Goal: Information Seeking & Learning: Compare options

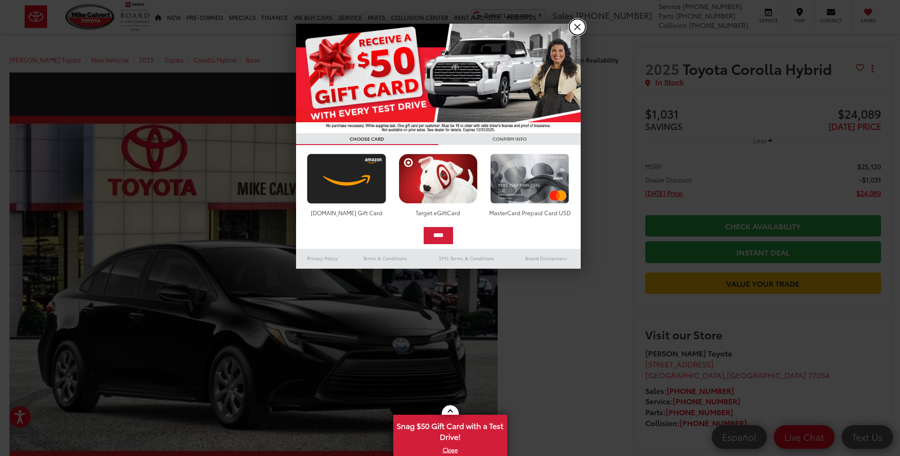
click at [576, 27] on link "X" at bounding box center [577, 27] width 16 height 16
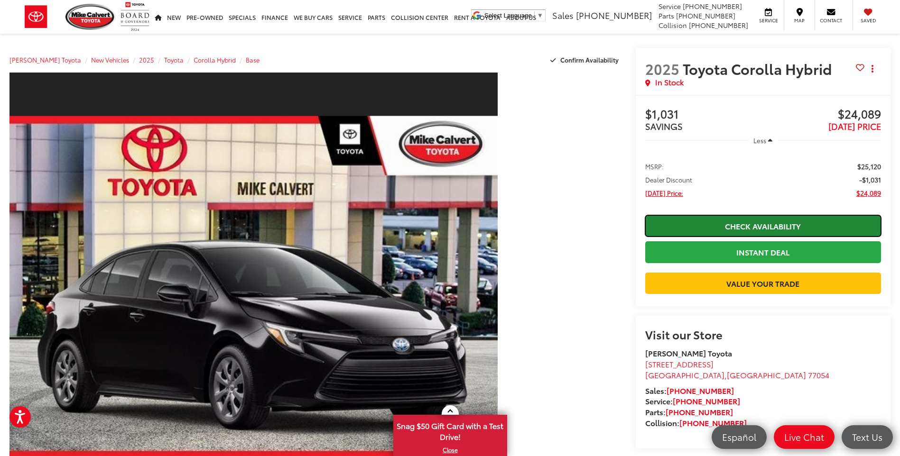
click at [750, 220] on link "Check Availability" at bounding box center [763, 225] width 236 height 21
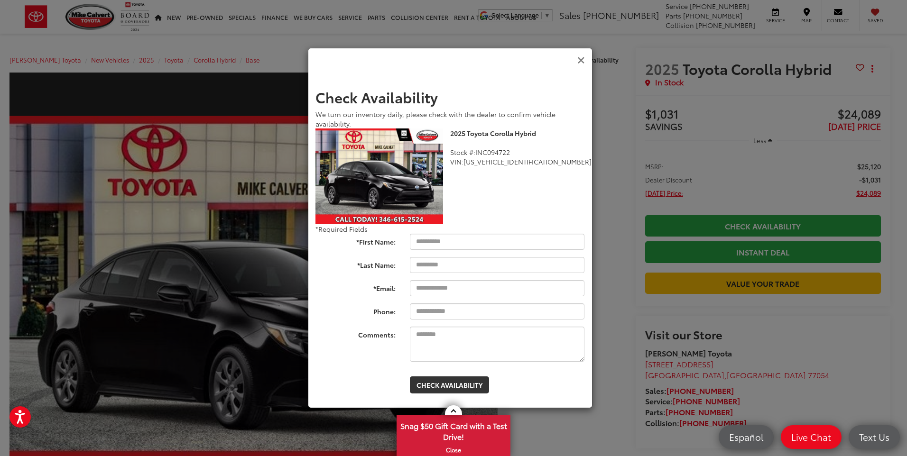
click at [579, 61] on icon "Close" at bounding box center [581, 60] width 8 height 10
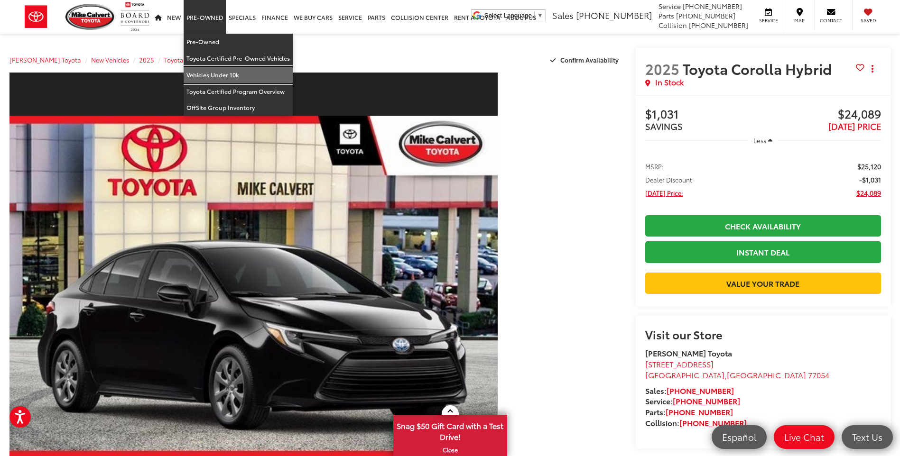
click at [212, 76] on link "Vehicles Under 10k" at bounding box center [238, 75] width 109 height 17
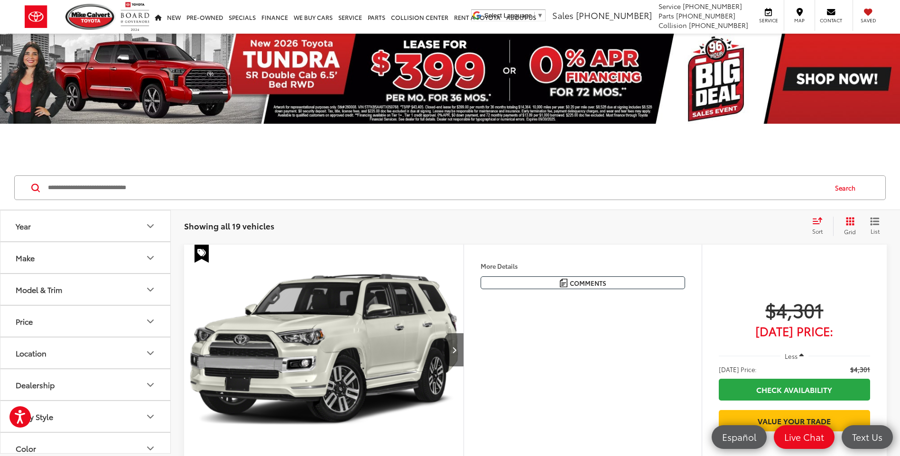
click at [148, 261] on icon "Make" at bounding box center [150, 257] width 11 height 11
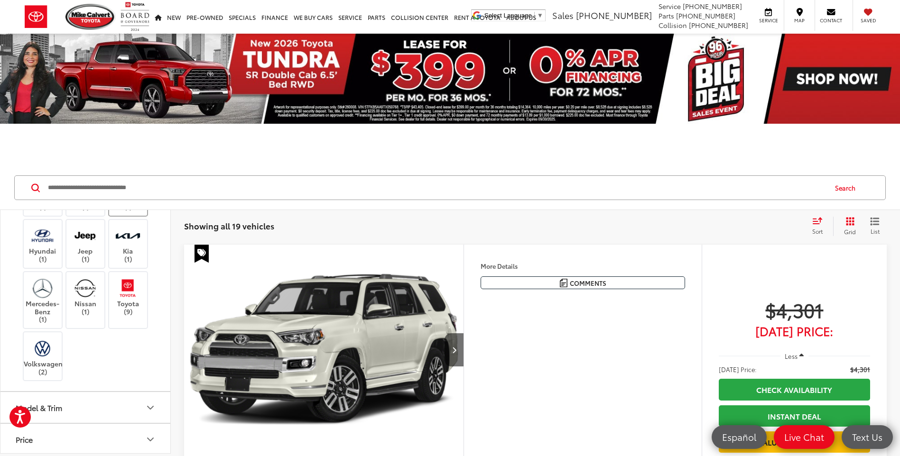
scroll to position [95, 0]
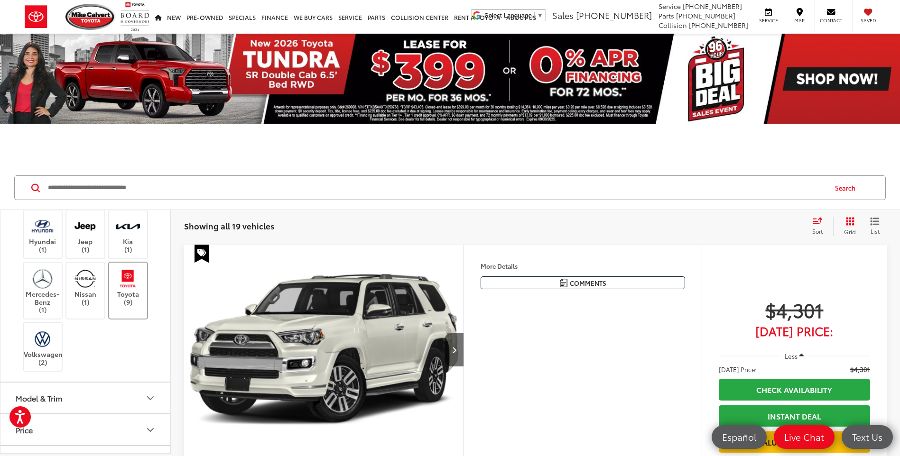
click at [142, 306] on label "Toyota (9)" at bounding box center [128, 287] width 38 height 38
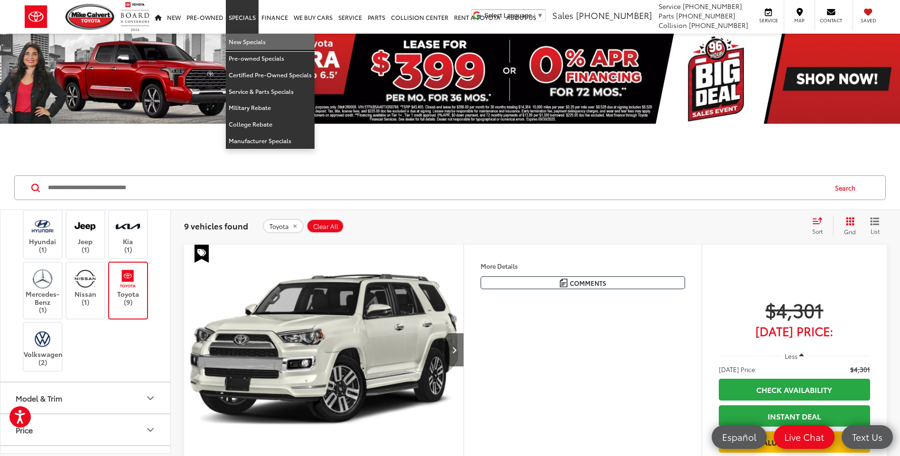
click at [246, 39] on link "New Specials" at bounding box center [270, 42] width 89 height 17
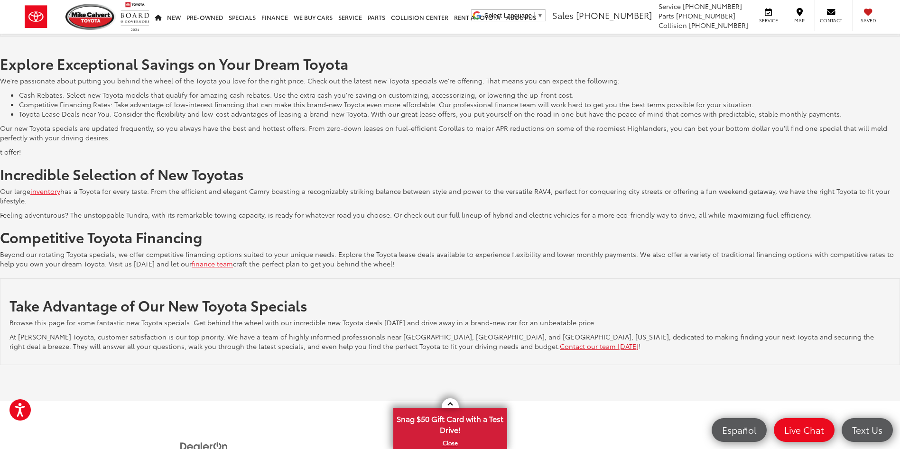
scroll to position [1285, 0]
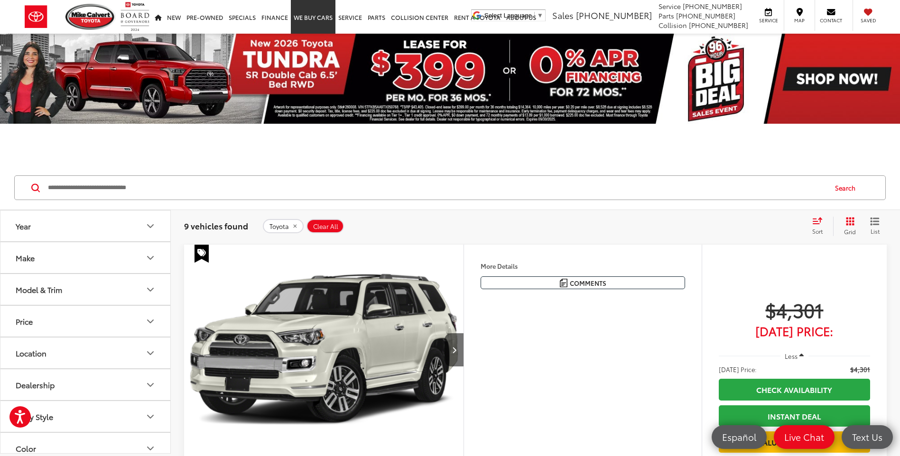
click at [305, 22] on link "WE BUY CARS" at bounding box center [313, 17] width 45 height 34
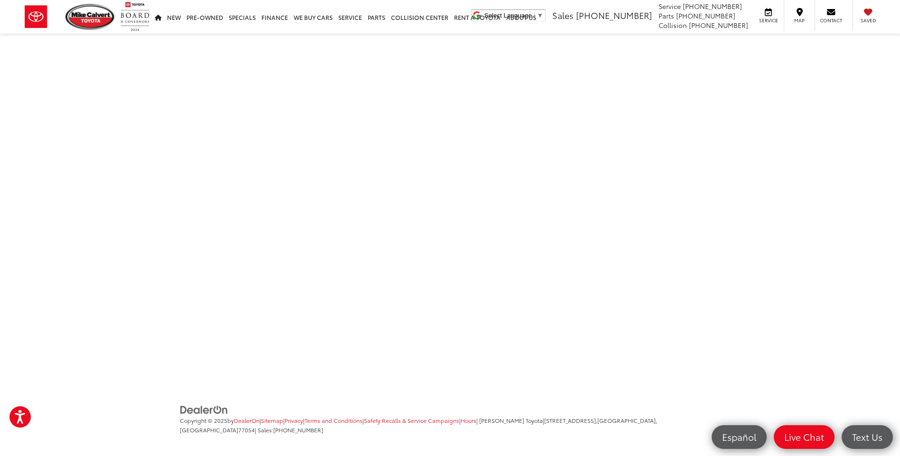
scroll to position [95, 0]
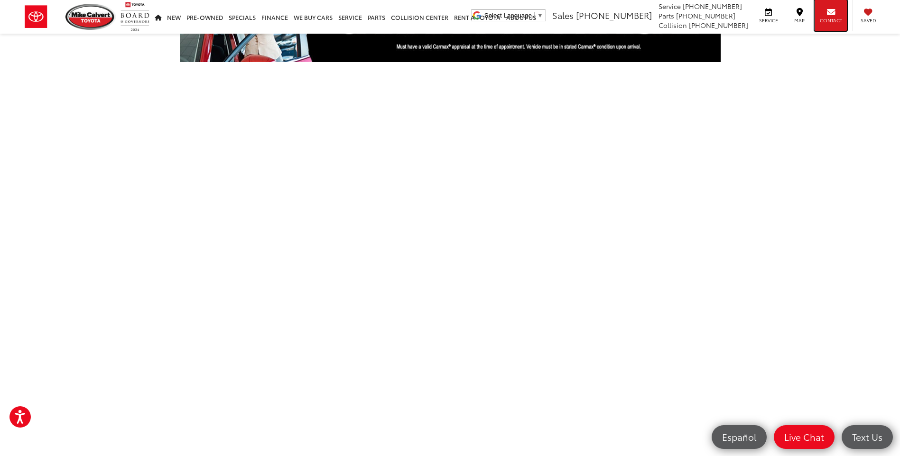
click at [837, 13] on div "Contact" at bounding box center [830, 15] width 32 height 31
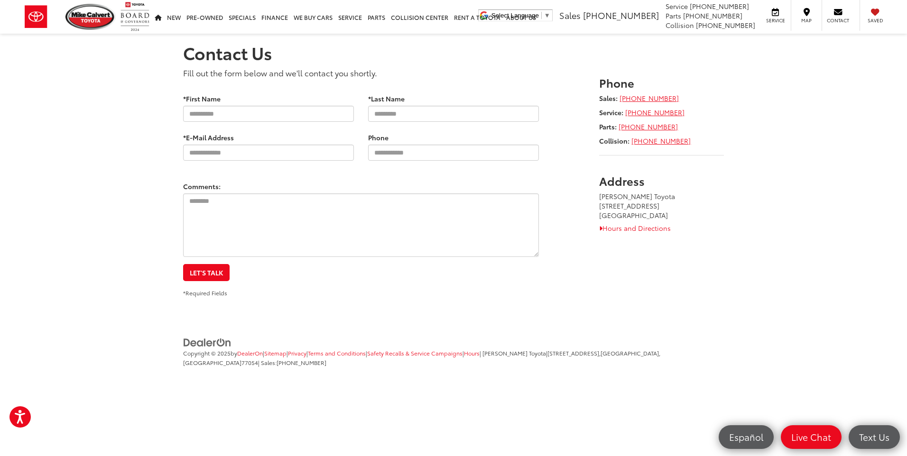
drag, startPoint x: 602, startPoint y: 198, endPoint x: 663, endPoint y: 214, distance: 63.2
click at [663, 214] on address "Mike Calvert Toyota 2333 South Loop West Houston, TX 77054" at bounding box center [661, 206] width 125 height 28
drag, startPoint x: 663, startPoint y: 214, endPoint x: 653, endPoint y: 230, distance: 18.8
click at [653, 230] on link "Hours and Directions" at bounding box center [635, 227] width 72 height 9
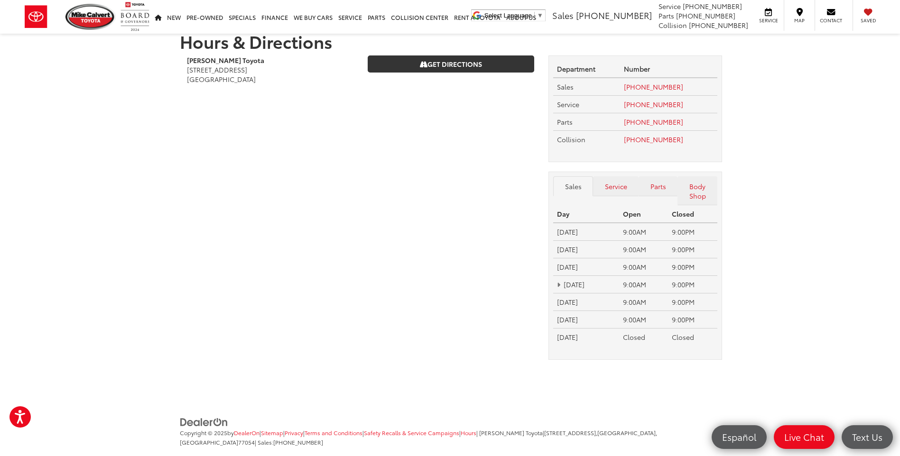
scroll to position [30, 0]
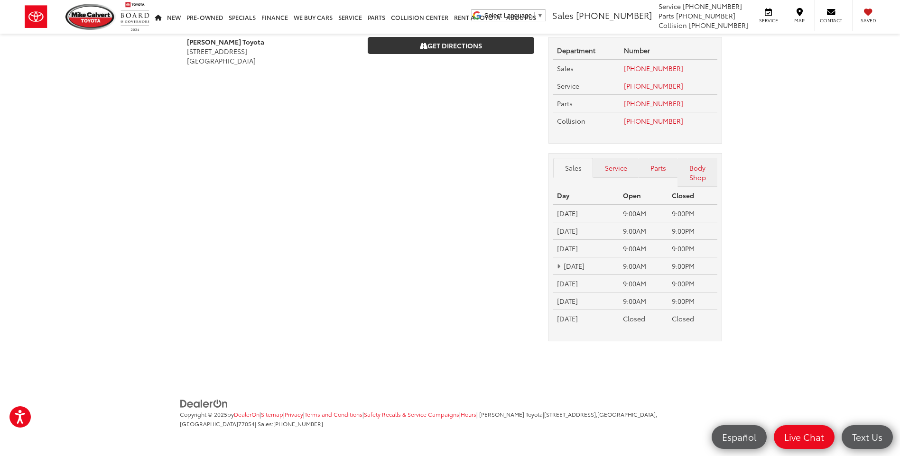
click at [146, 247] on section "Hours & Directions Mike Calvert Toyota 2333 South Loop West Houston, TX 77054 G…" at bounding box center [450, 181] width 900 height 354
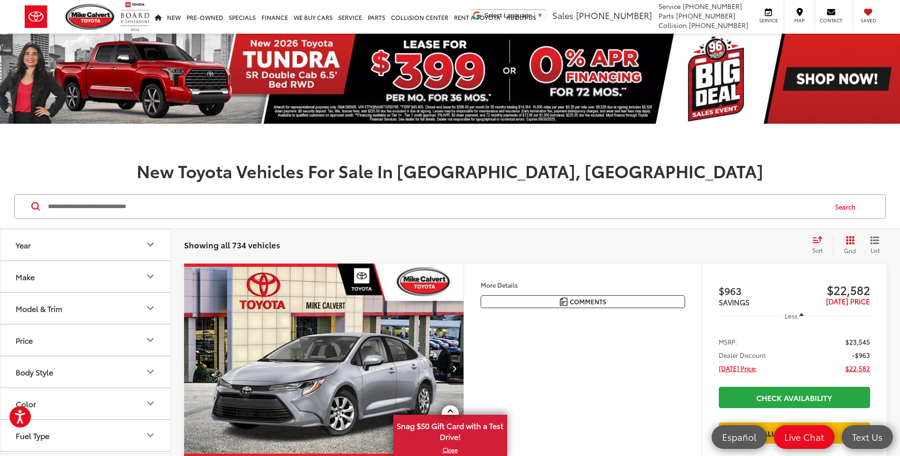
click at [146, 313] on icon "Model & Trim" at bounding box center [150, 308] width 11 height 11
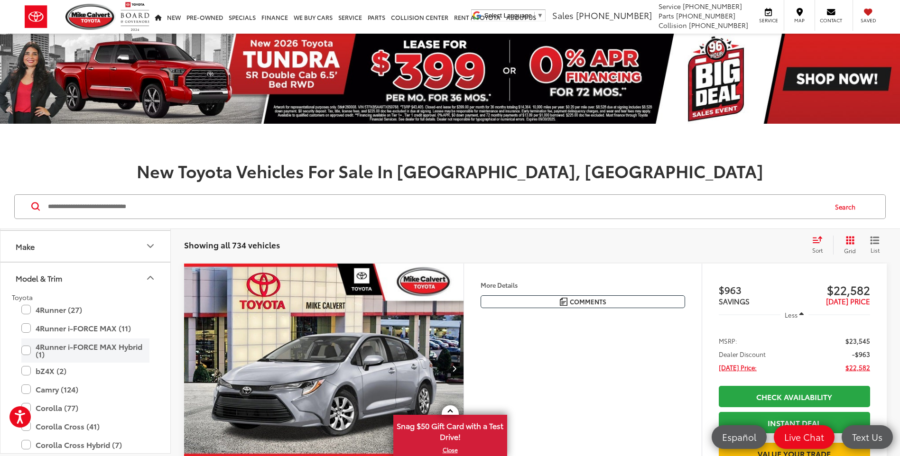
scroll to position [47, 0]
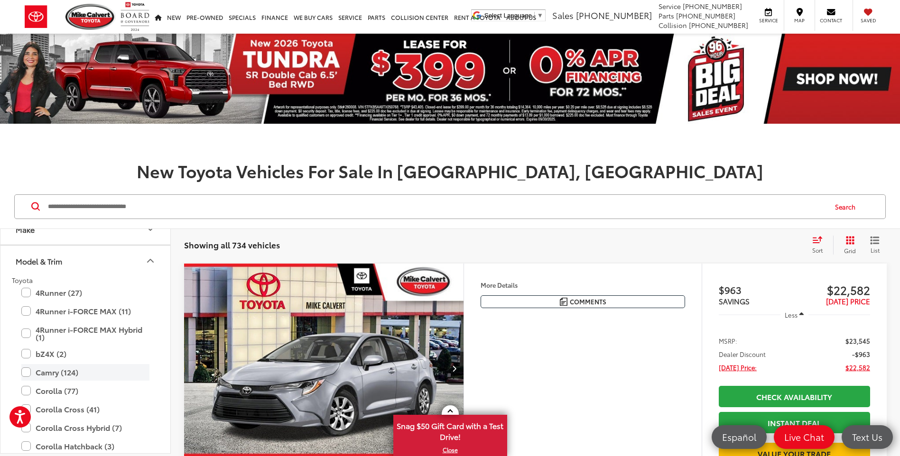
click at [28, 373] on label "Camry (124)" at bounding box center [85, 372] width 128 height 17
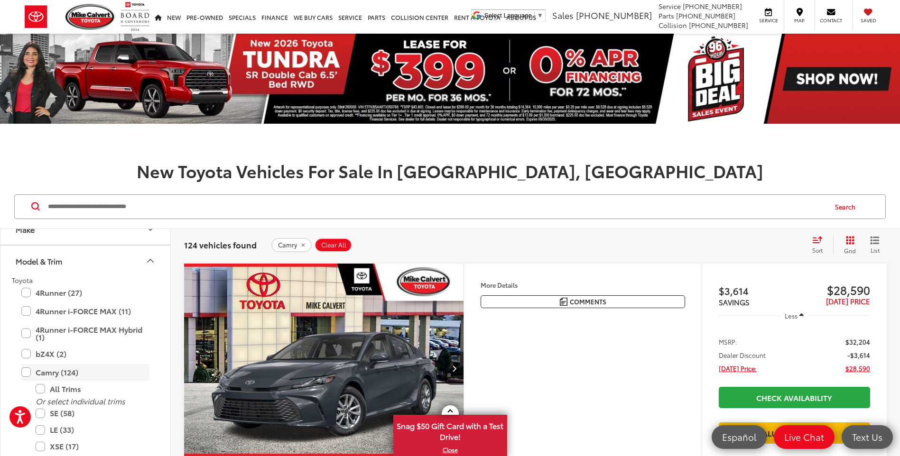
scroll to position [95, 0]
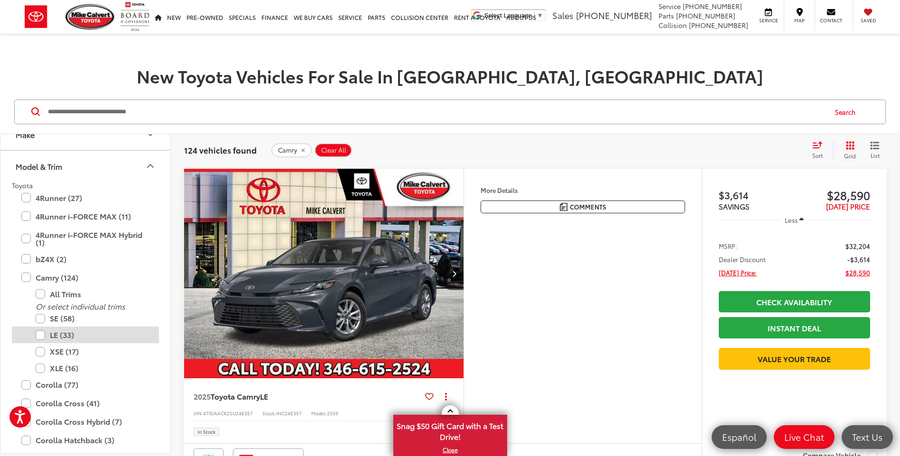
click at [52, 333] on label "LE (33)" at bounding box center [93, 335] width 114 height 17
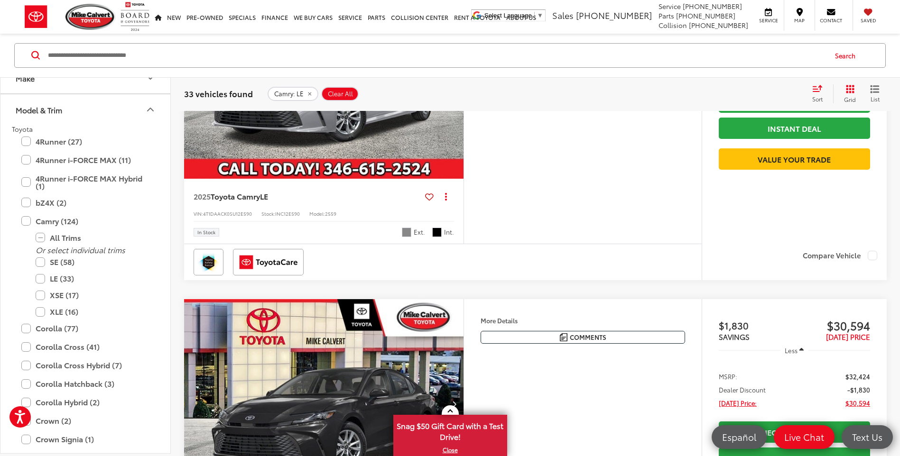
scroll to position [1992, 0]
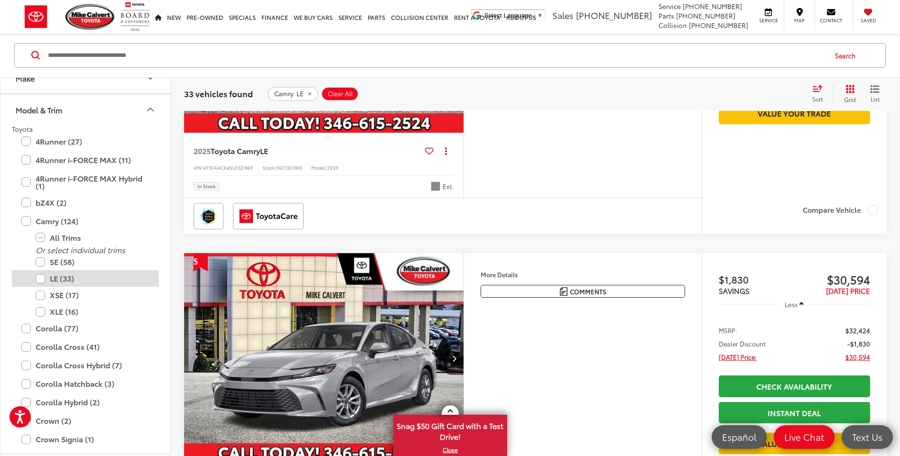
click at [36, 278] on label "LE (33)" at bounding box center [93, 279] width 114 height 17
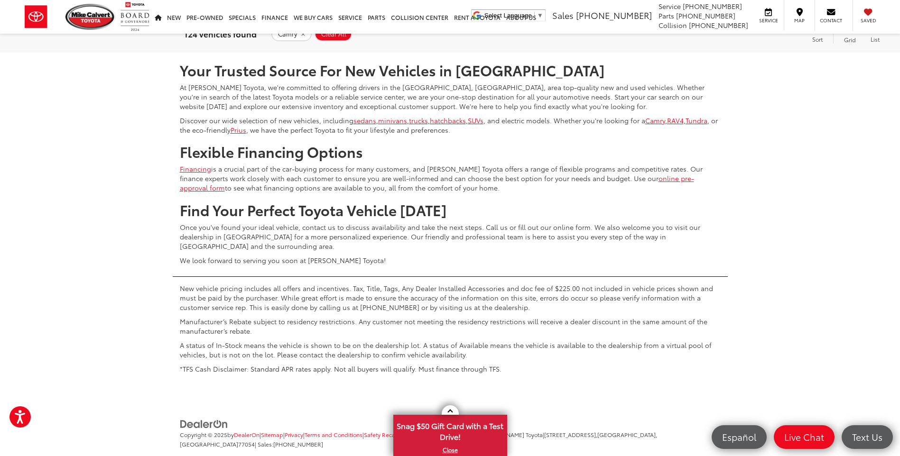
scroll to position [3803, 0]
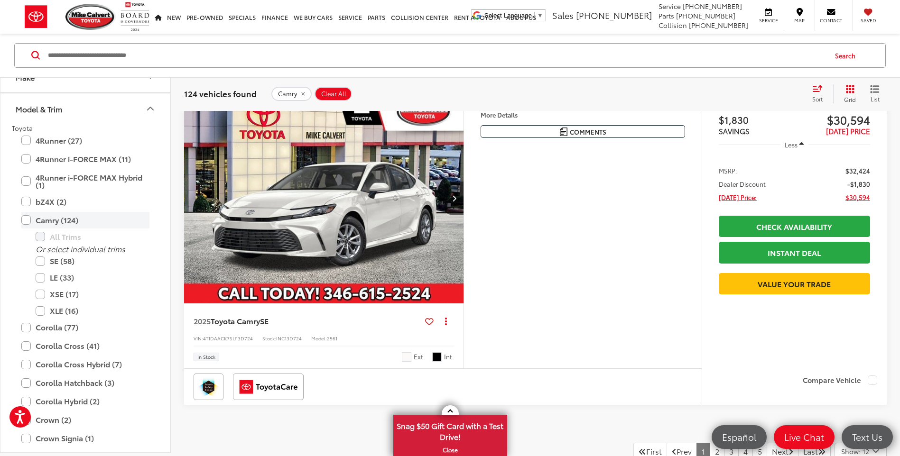
click at [28, 220] on label "Camry (124)" at bounding box center [85, 220] width 128 height 17
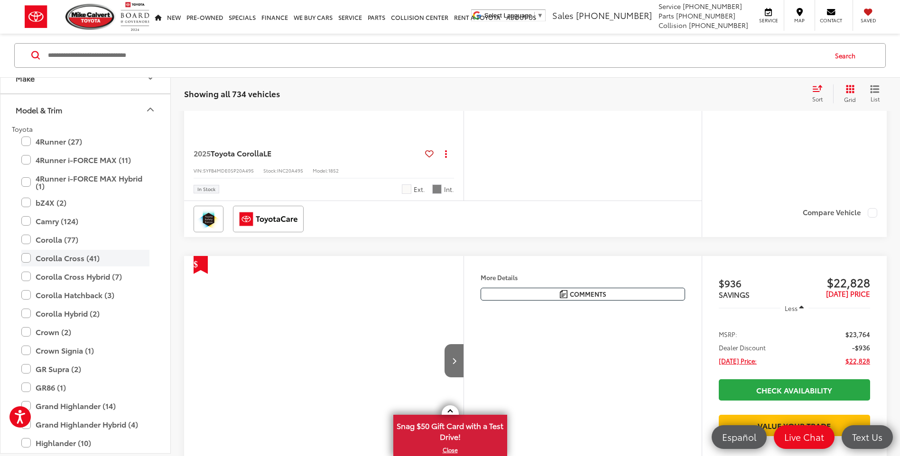
scroll to position [151, 0]
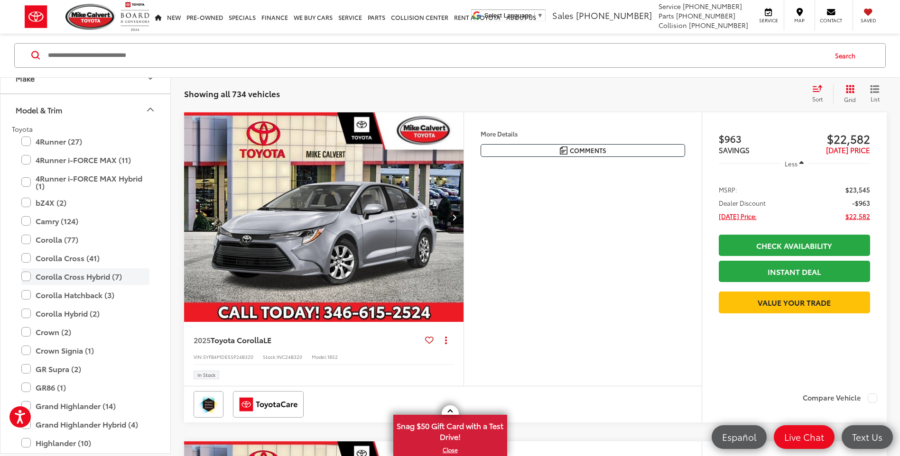
click at [28, 273] on label "Corolla Cross Hybrid (7)" at bounding box center [85, 276] width 128 height 17
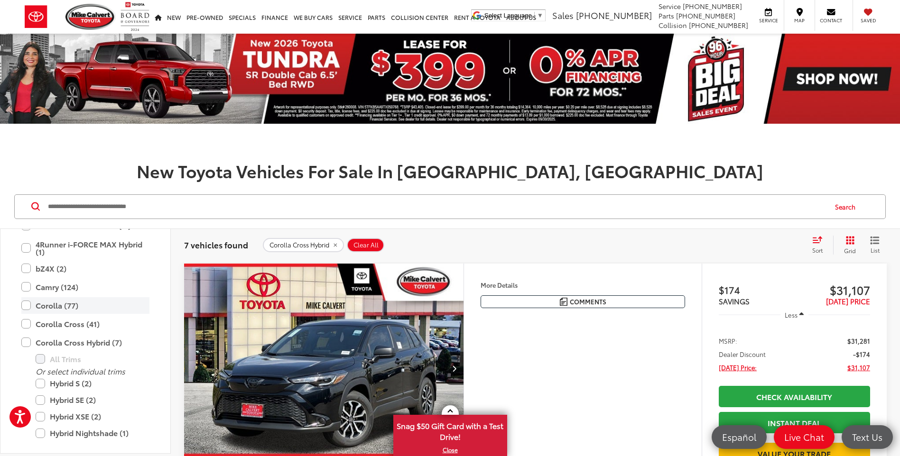
scroll to position [142, 0]
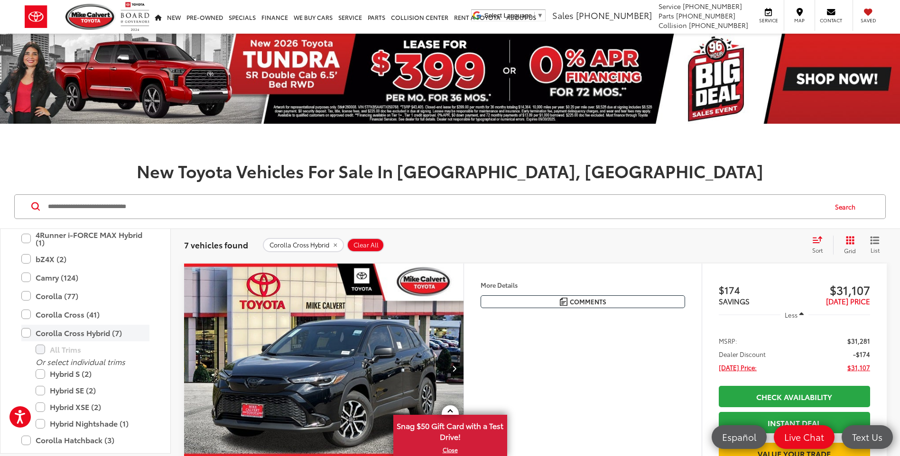
click at [22, 333] on label "Corolla Cross Hybrid (7)" at bounding box center [85, 333] width 128 height 17
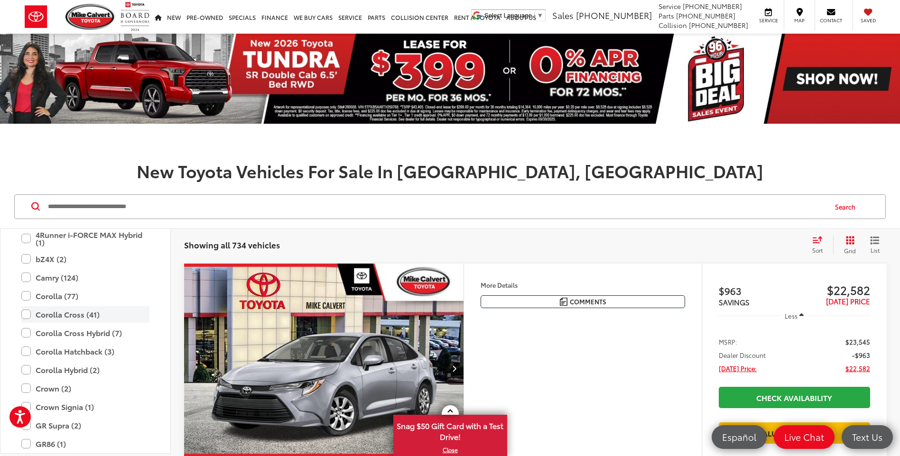
click at [28, 316] on label "Corolla Cross (41)" at bounding box center [85, 314] width 128 height 17
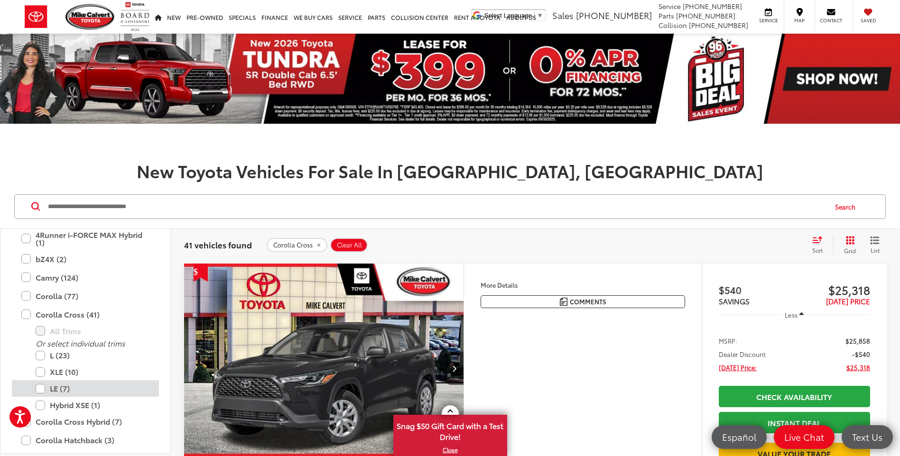
click at [39, 391] on label "LE (7)" at bounding box center [93, 388] width 114 height 17
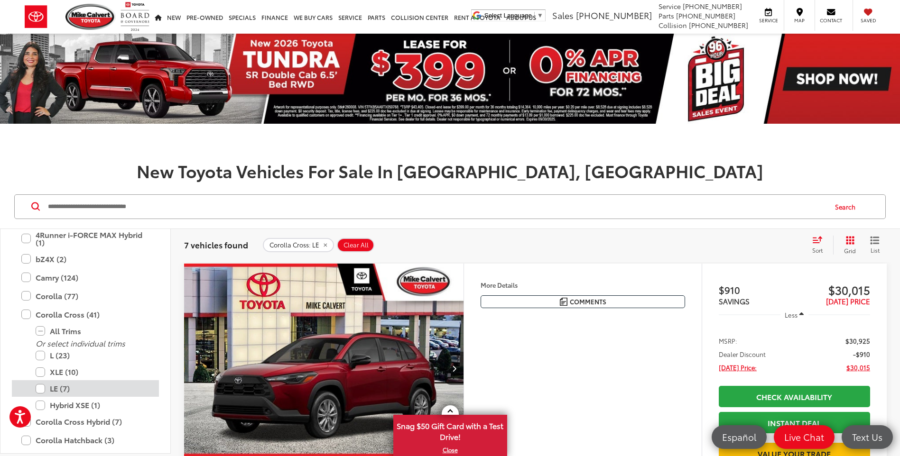
click at [41, 391] on label "LE (7)" at bounding box center [93, 388] width 114 height 17
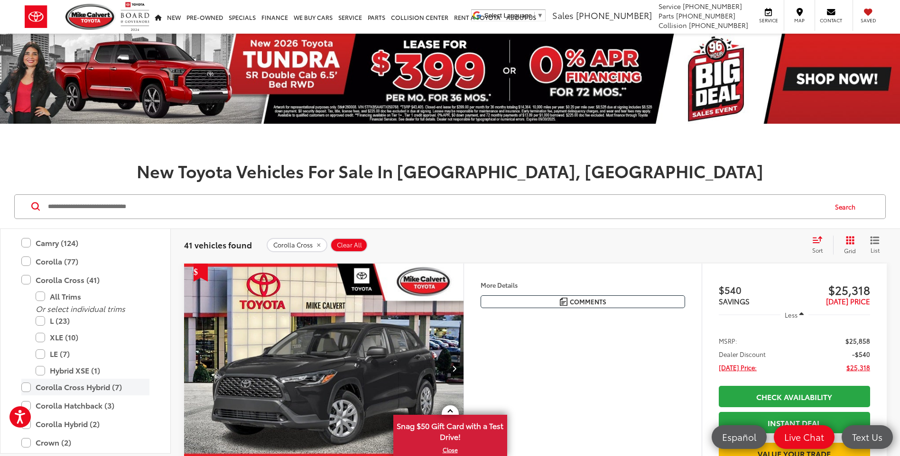
scroll to position [231, 0]
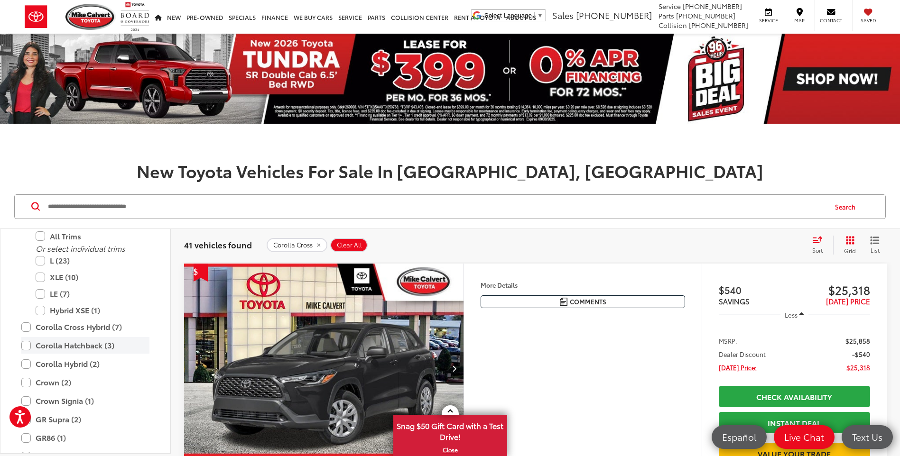
click at [29, 346] on label "Corolla Hatchback (3)" at bounding box center [85, 345] width 128 height 17
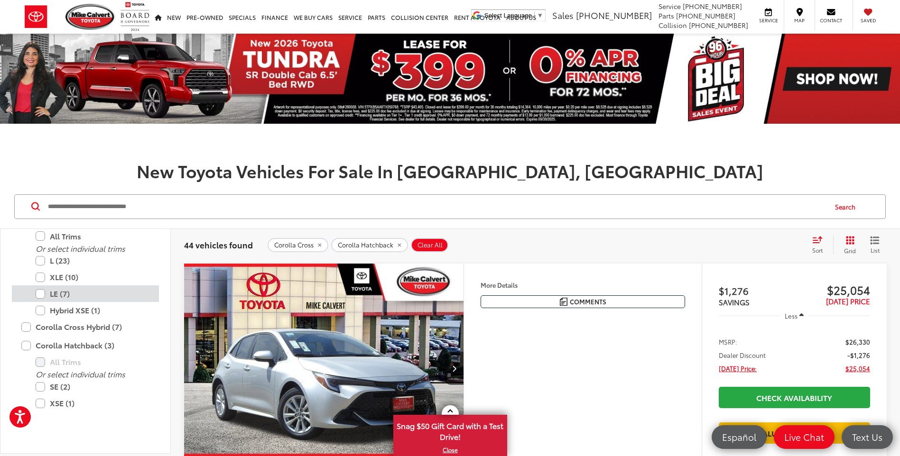
scroll to position [137, 0]
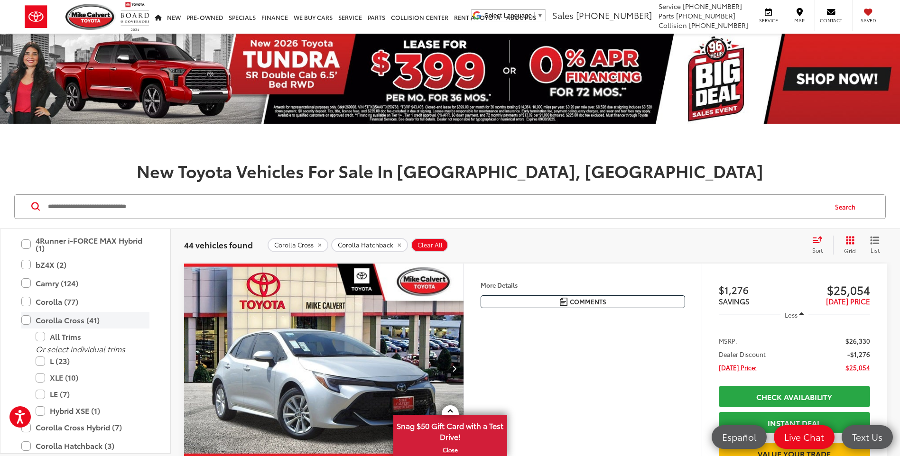
click at [28, 317] on label "Corolla Cross (41)" at bounding box center [85, 320] width 128 height 17
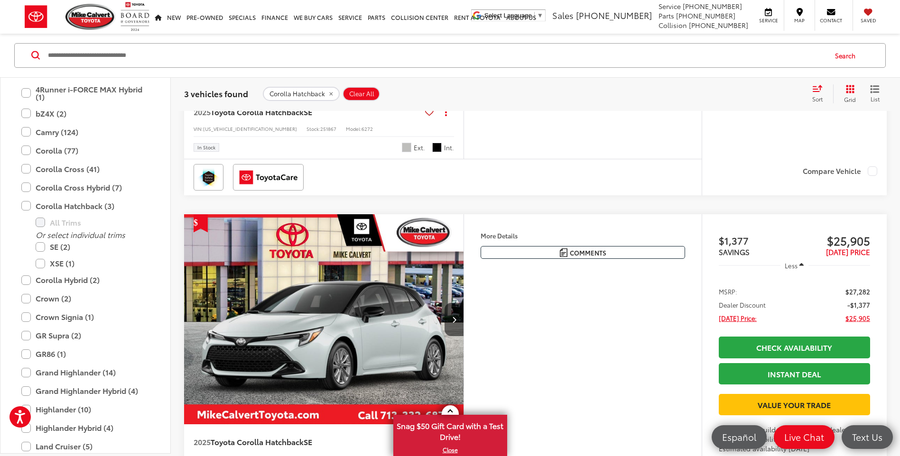
scroll to position [142, 0]
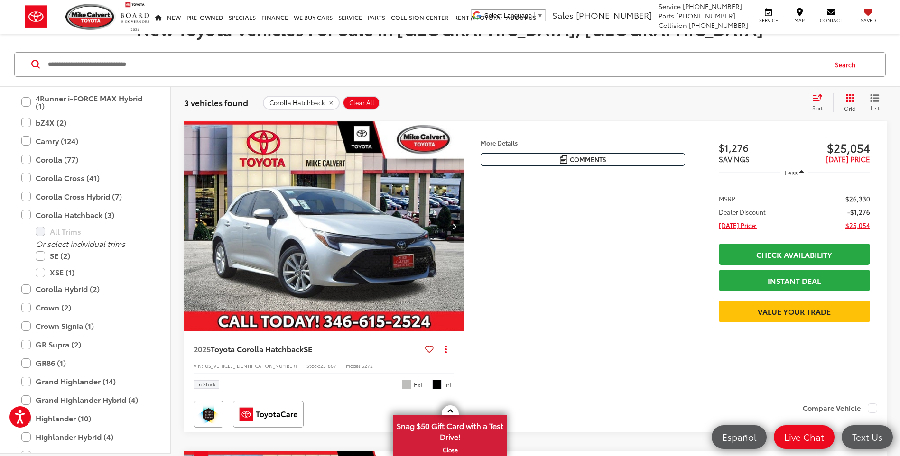
click at [452, 224] on icon "Next image" at bounding box center [454, 226] width 4 height 7
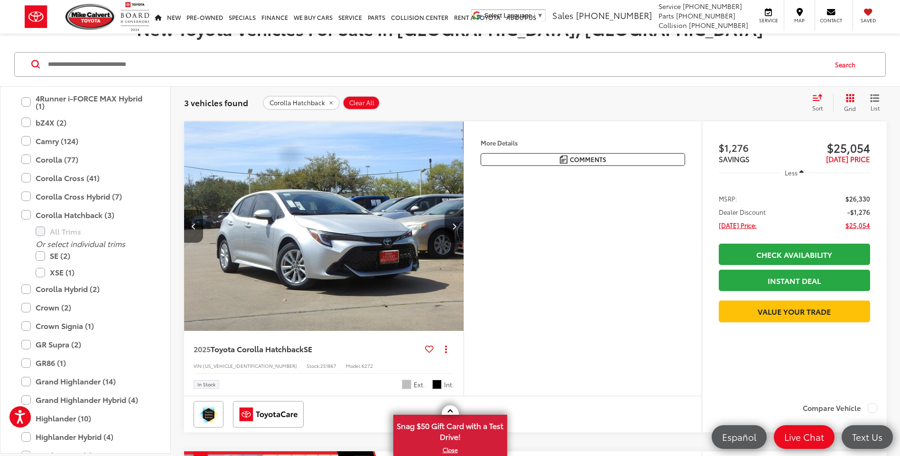
click at [461, 225] on button "Next image" at bounding box center [453, 226] width 19 height 33
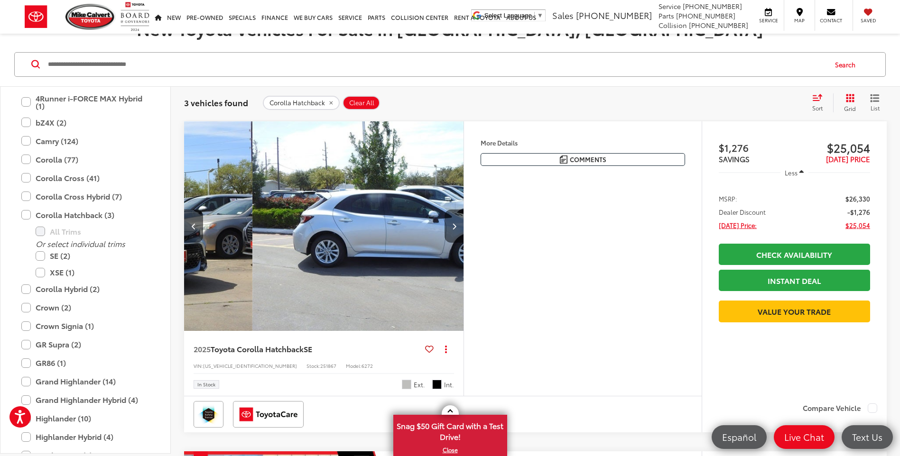
scroll to position [0, 562]
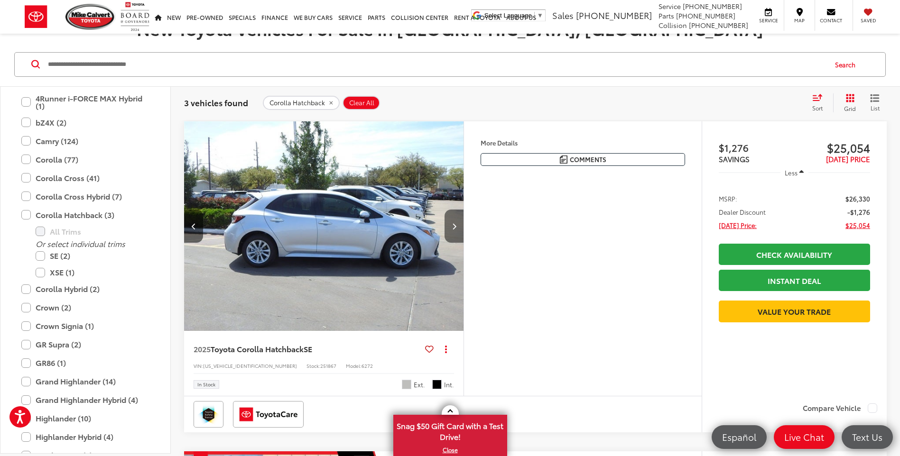
click at [455, 226] on icon "Next image" at bounding box center [454, 226] width 4 height 7
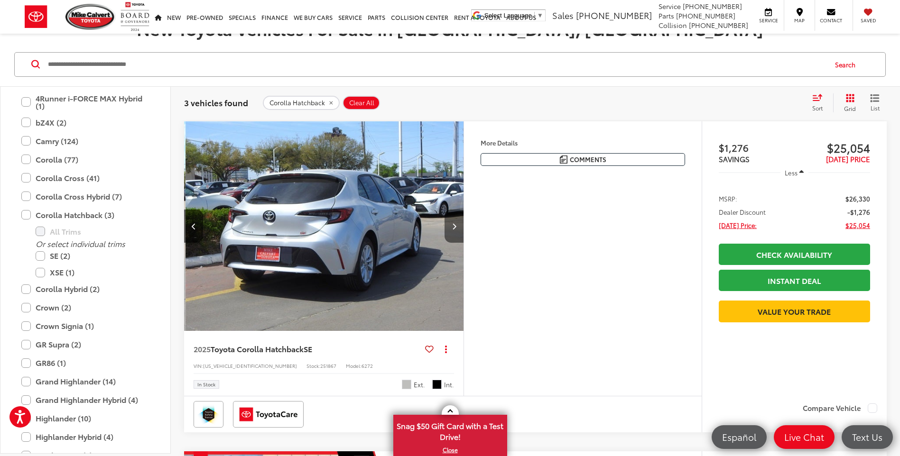
scroll to position [0, 842]
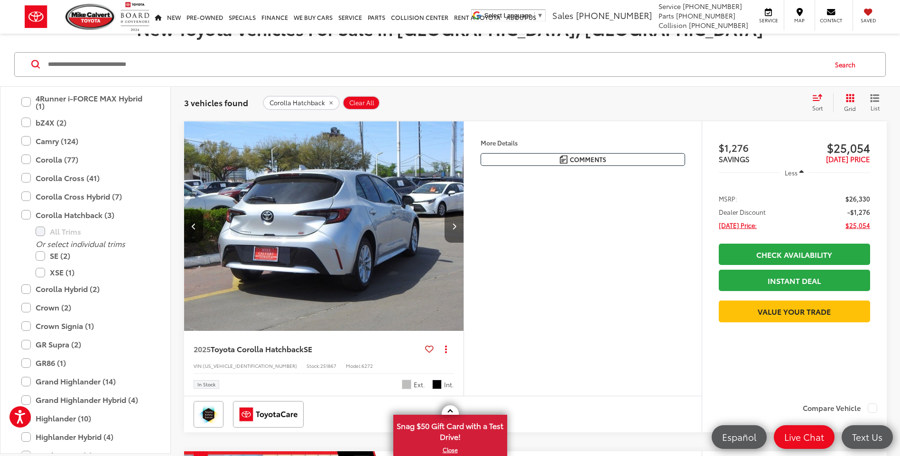
click at [454, 230] on icon "Next image" at bounding box center [454, 226] width 4 height 7
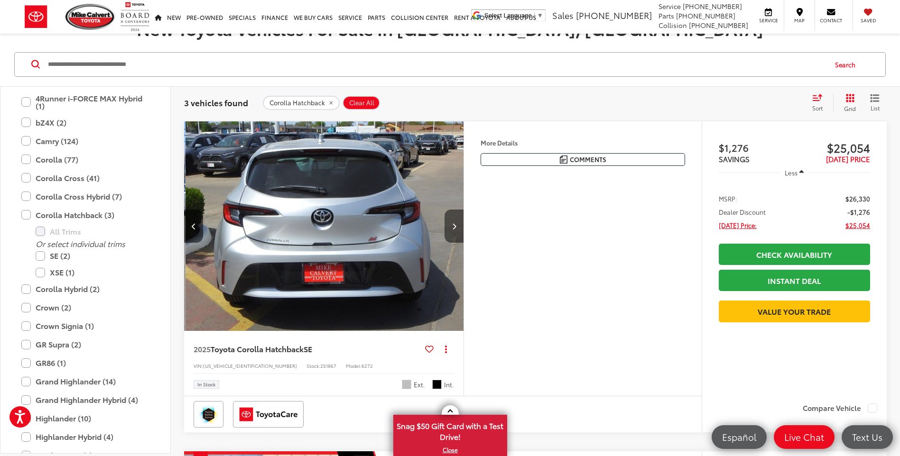
scroll to position [0, 1123]
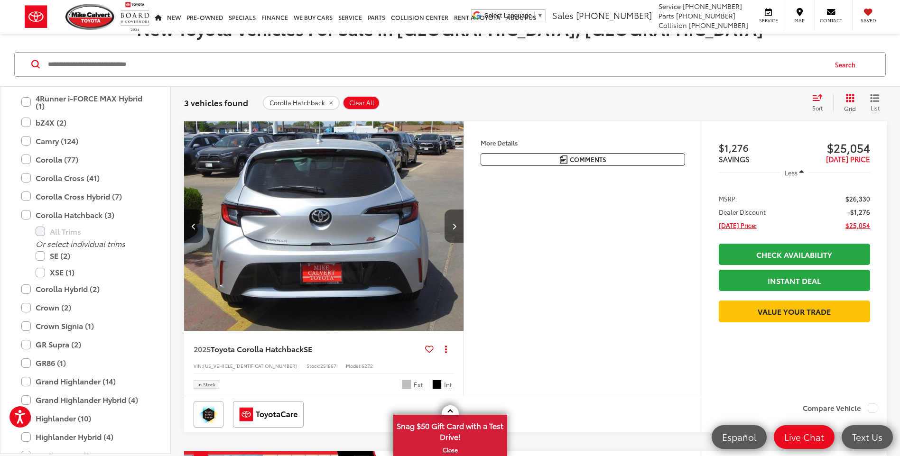
click at [453, 227] on icon "Next image" at bounding box center [454, 226] width 4 height 7
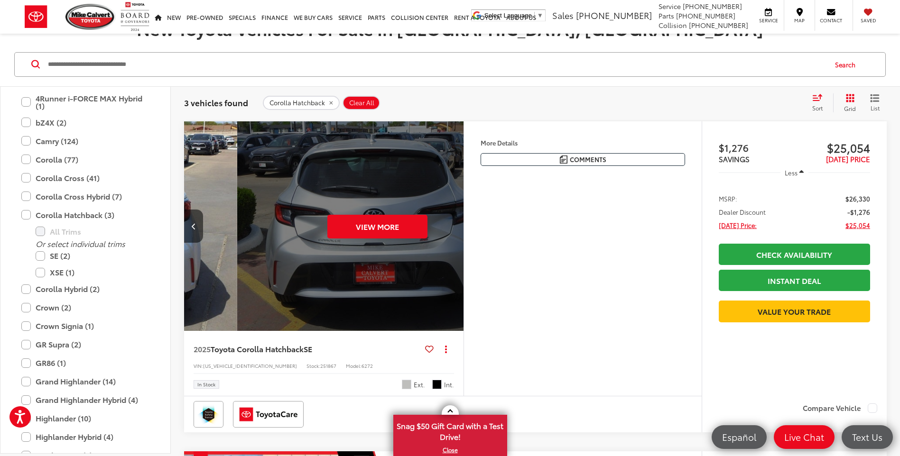
scroll to position [0, 1404]
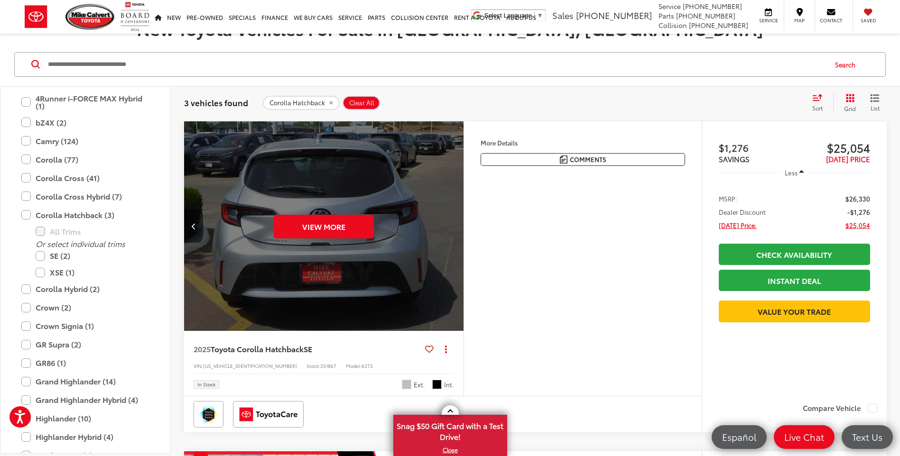
click at [453, 227] on div "View More" at bounding box center [324, 226] width 281 height 211
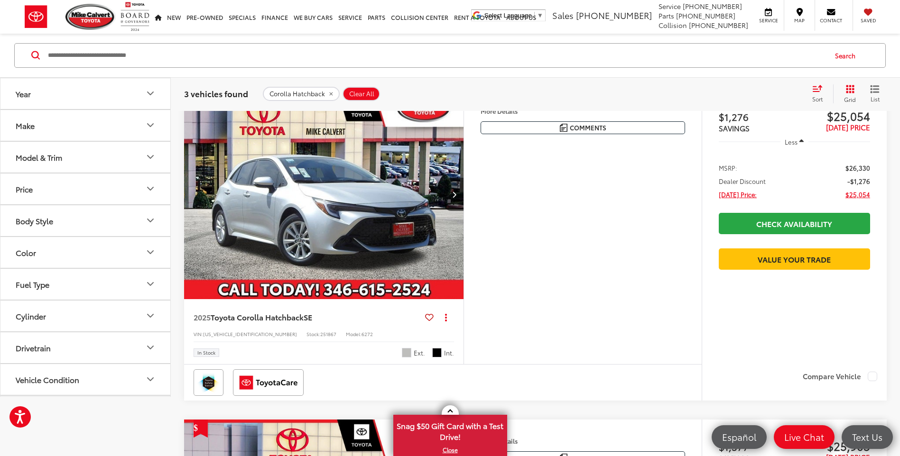
scroll to position [94, 0]
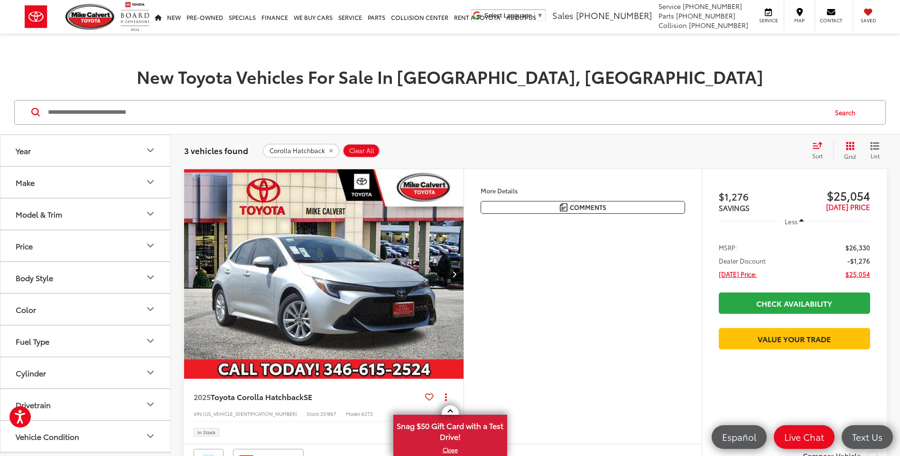
click at [155, 214] on icon "Model & Trim" at bounding box center [150, 213] width 11 height 11
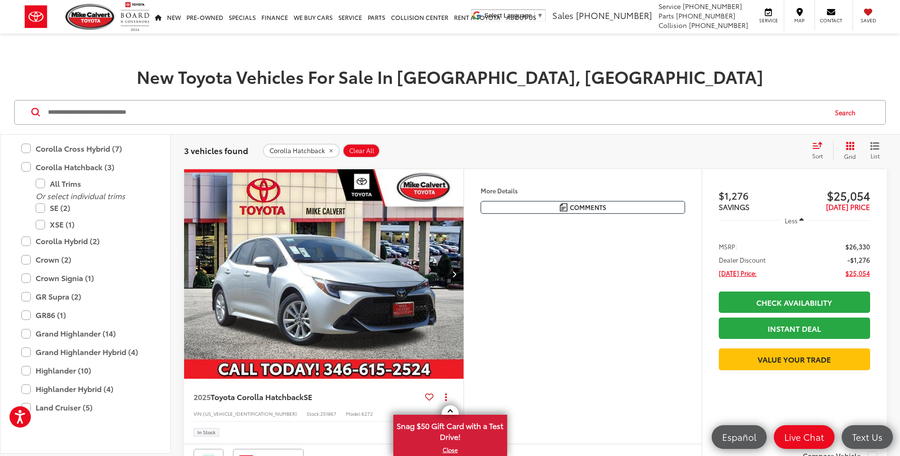
scroll to position [231, 0]
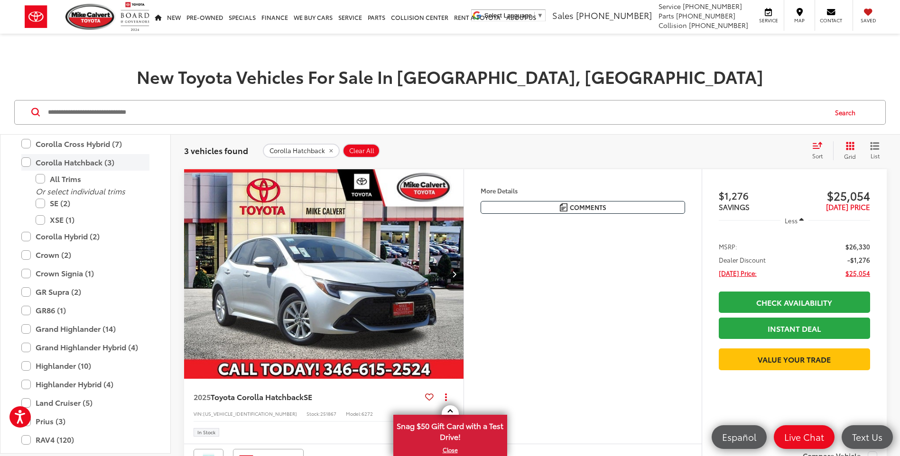
click at [26, 161] on label "Corolla Hatchback (3)" at bounding box center [85, 162] width 128 height 17
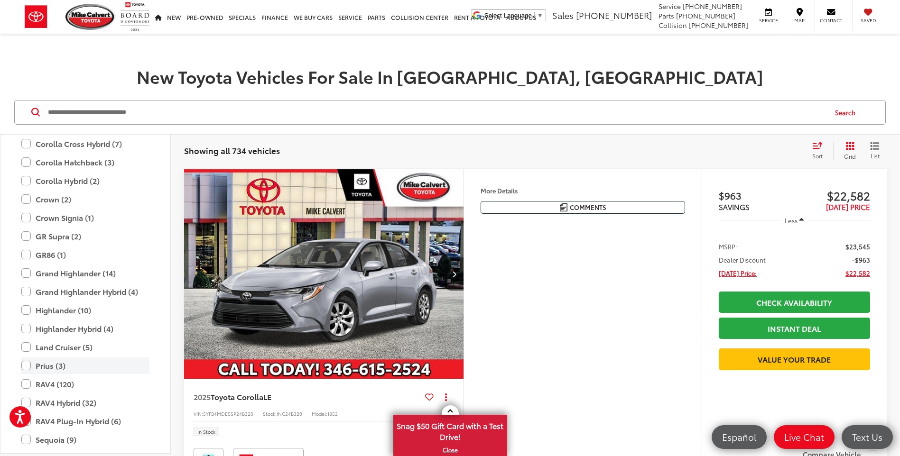
scroll to position [137, 0]
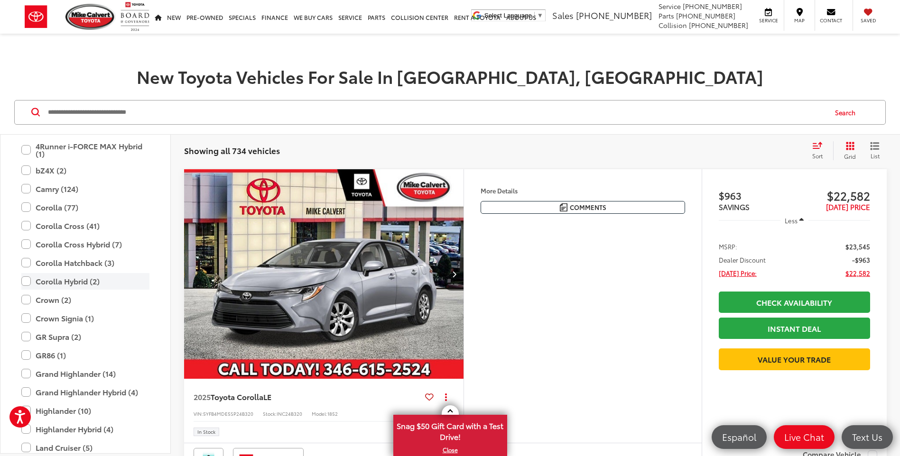
click at [26, 279] on label "Corolla Hybrid (2)" at bounding box center [85, 281] width 128 height 17
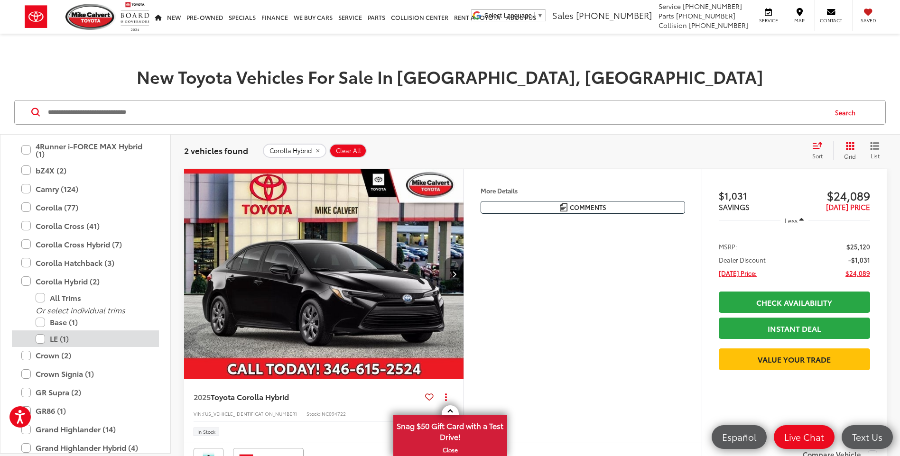
click at [46, 339] on label "LE (1)" at bounding box center [93, 339] width 114 height 17
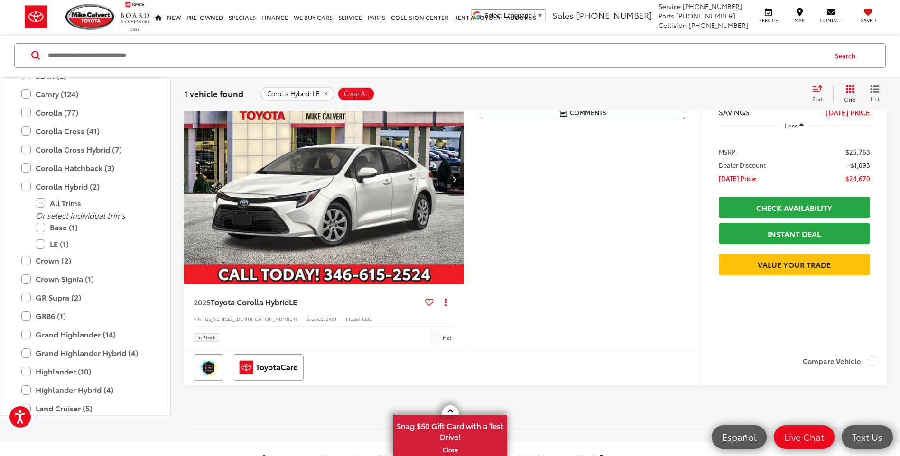
scroll to position [94, 0]
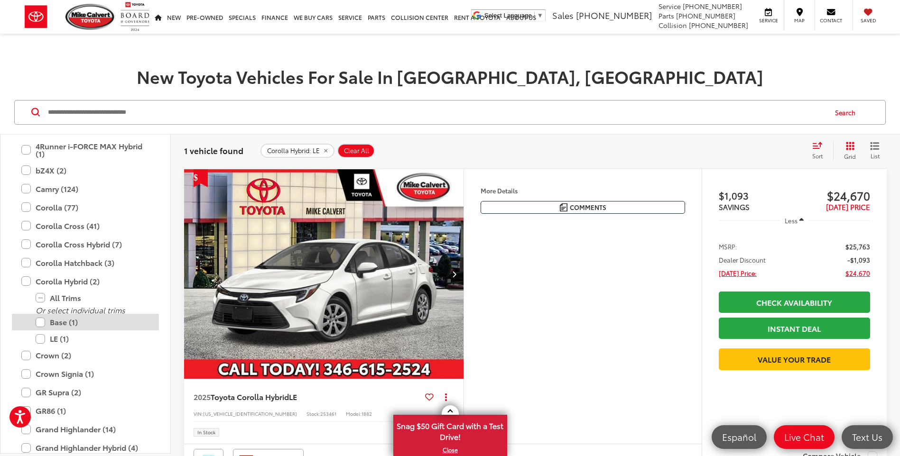
click at [41, 324] on label "Base (1)" at bounding box center [93, 322] width 114 height 17
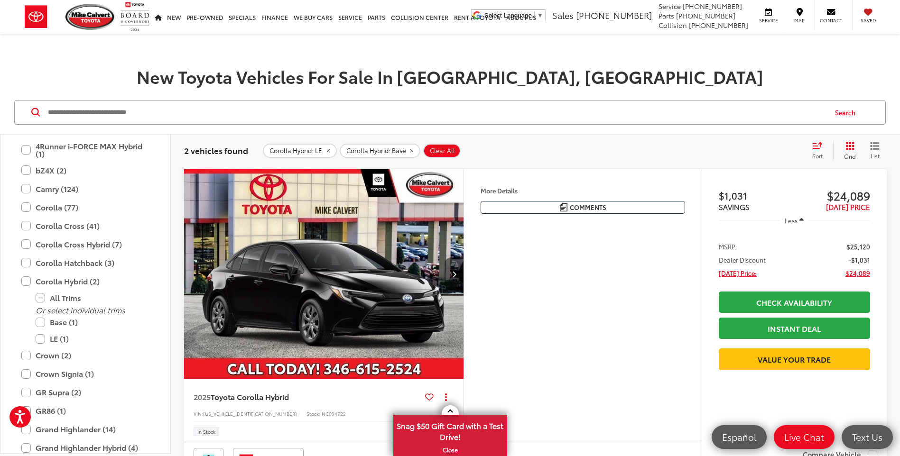
click at [458, 273] on button "Next image" at bounding box center [453, 274] width 19 height 33
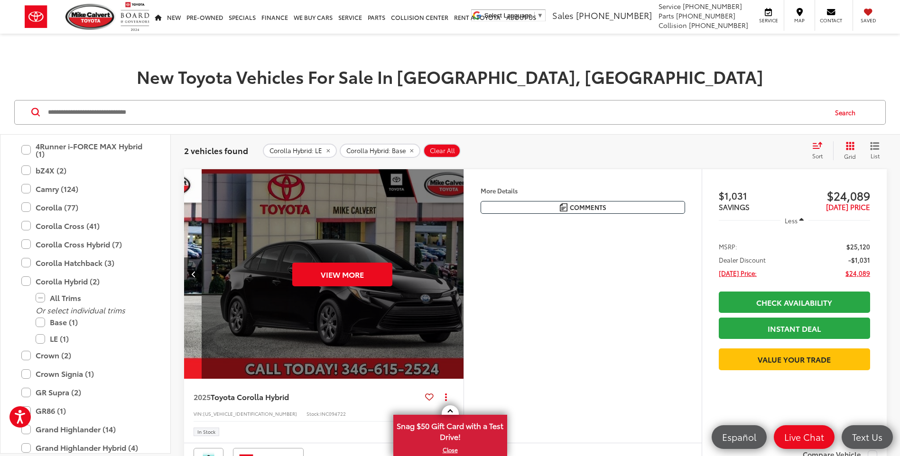
scroll to position [0, 281]
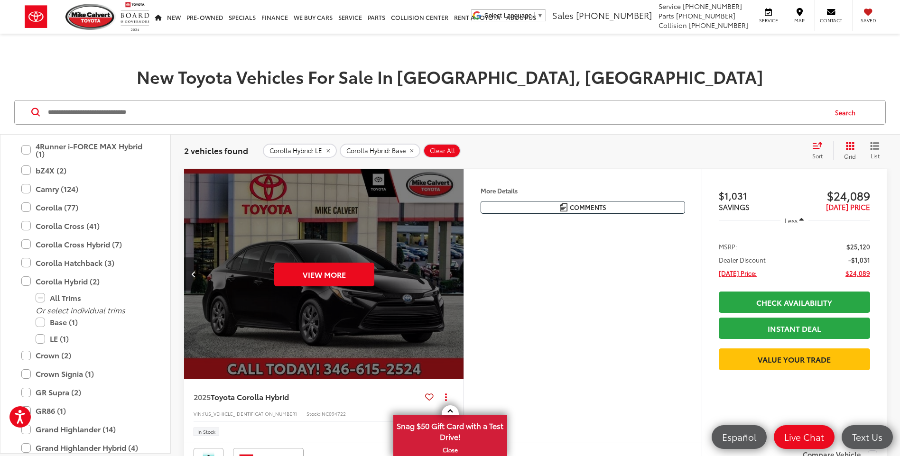
click at [452, 277] on div "View More" at bounding box center [324, 274] width 281 height 211
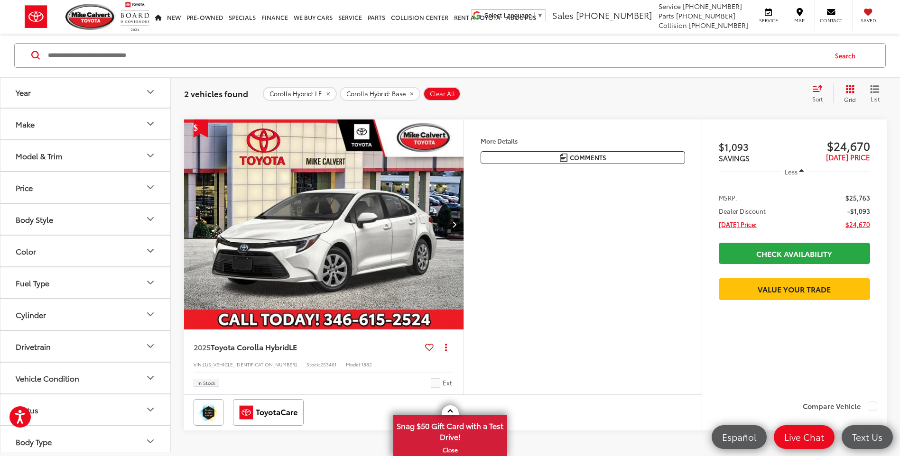
scroll to position [474, 0]
click at [387, 267] on img "2025 Toyota Corolla Hybrid LE 0" at bounding box center [324, 224] width 281 height 211
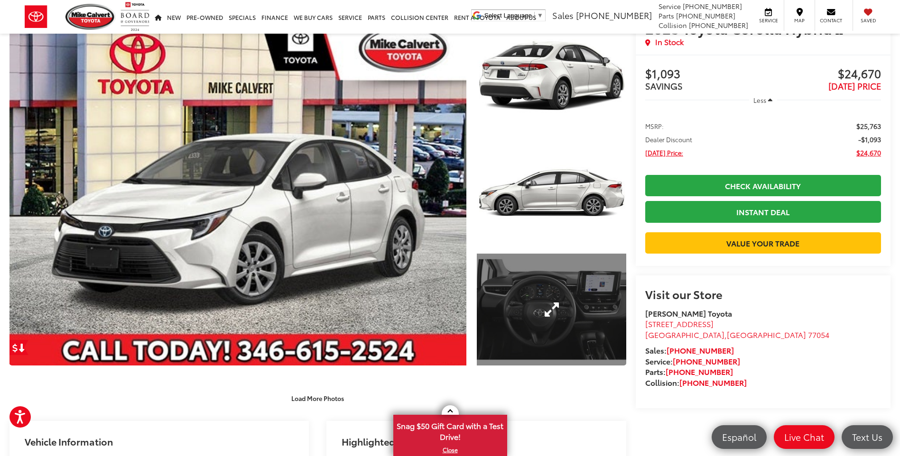
scroll to position [47, 0]
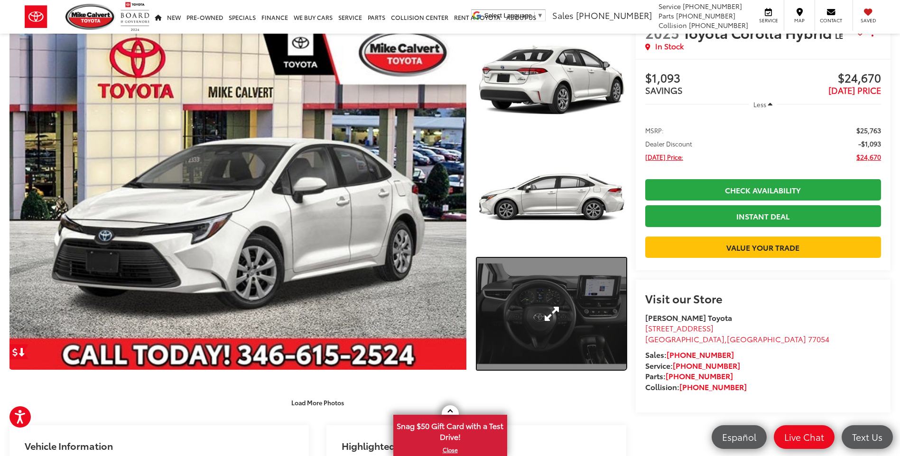
click at [585, 336] on link "Expand Photo 3" at bounding box center [551, 314] width 149 height 112
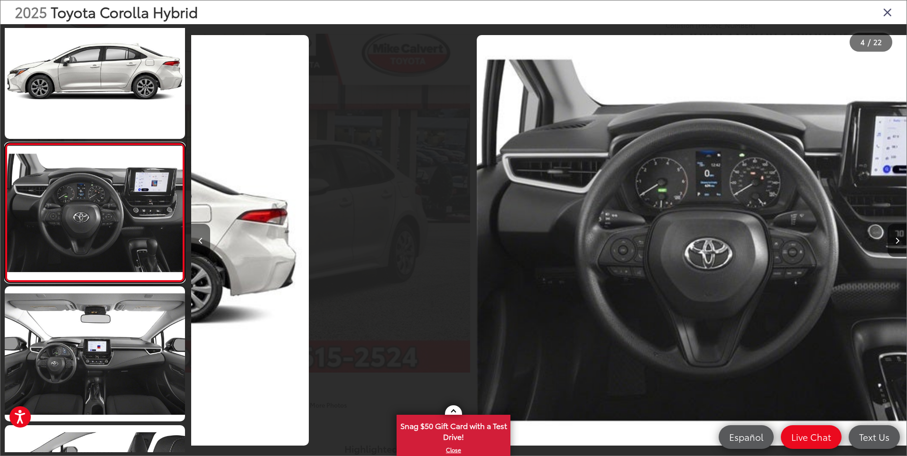
scroll to position [0, 2146]
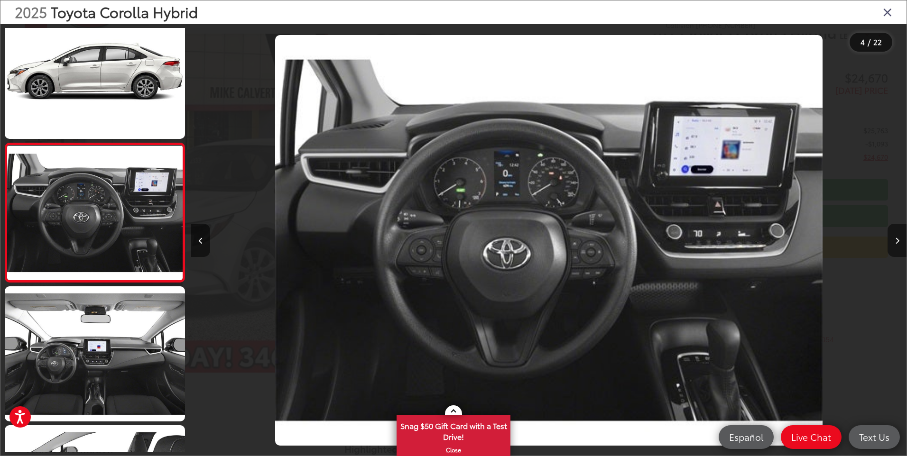
click at [899, 239] on button "Next image" at bounding box center [896, 240] width 19 height 33
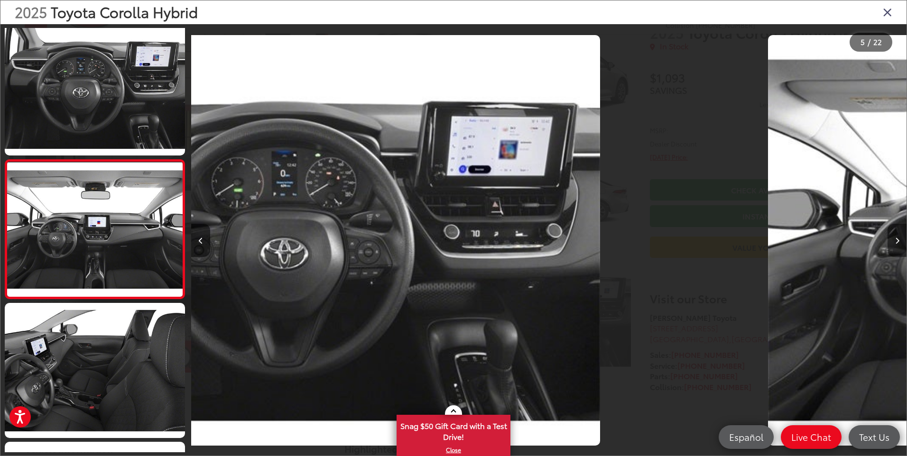
scroll to position [442, 0]
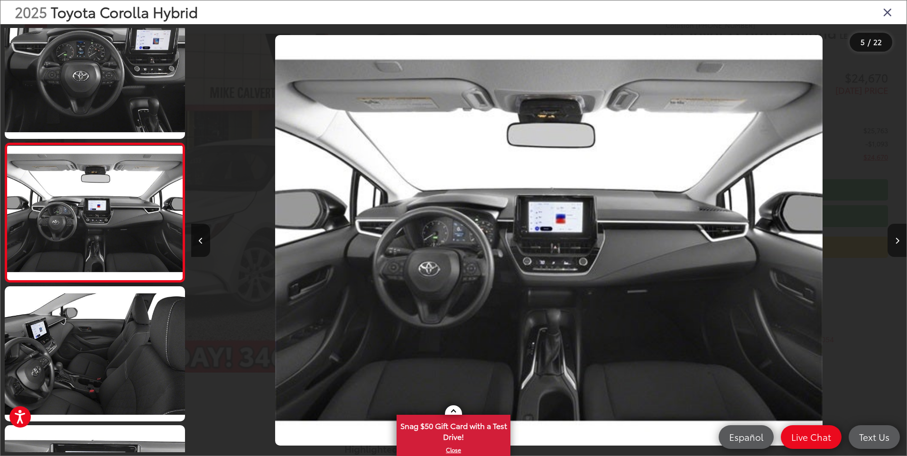
click at [899, 239] on button "Next image" at bounding box center [896, 240] width 19 height 33
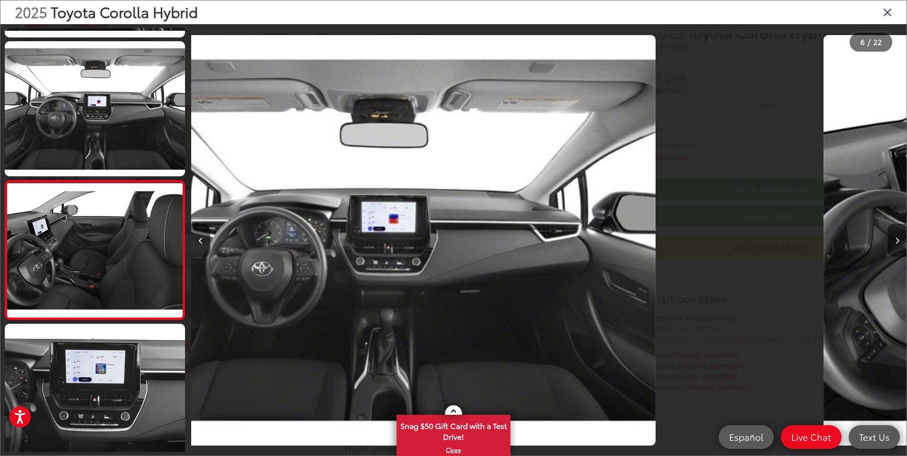
scroll to position [581, 0]
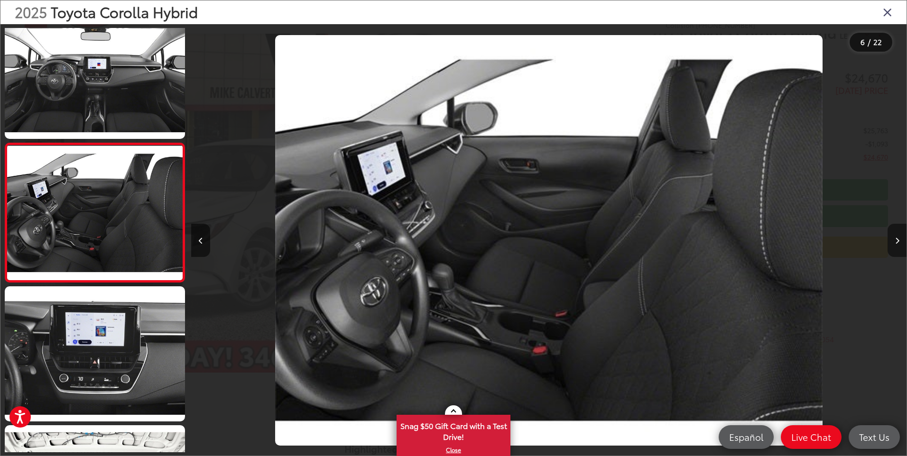
click at [899, 239] on button "Next image" at bounding box center [896, 240] width 19 height 33
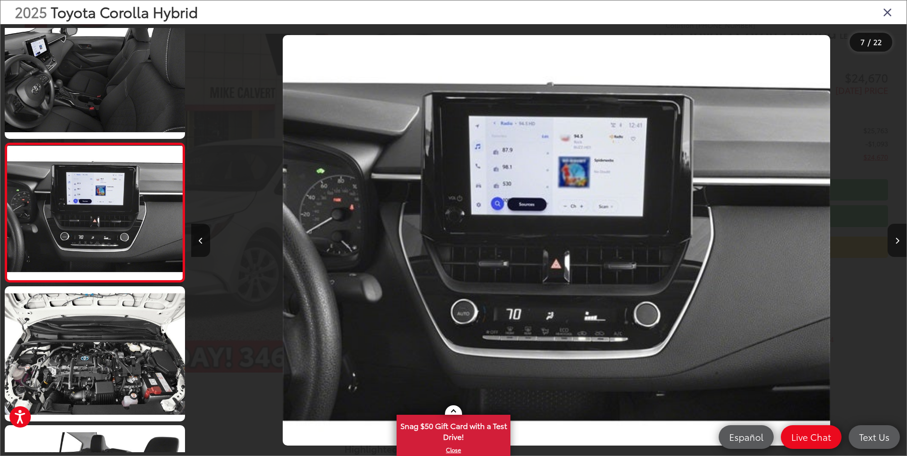
scroll to position [0, 4292]
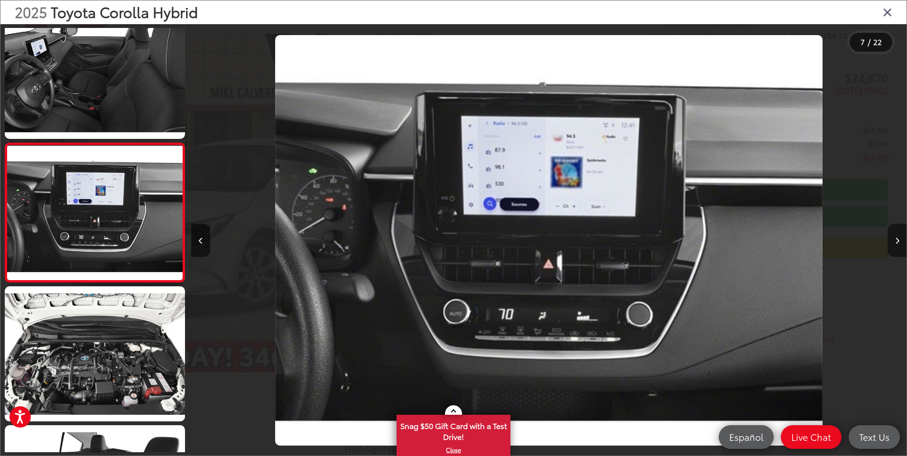
click at [899, 240] on button "Next image" at bounding box center [896, 240] width 19 height 33
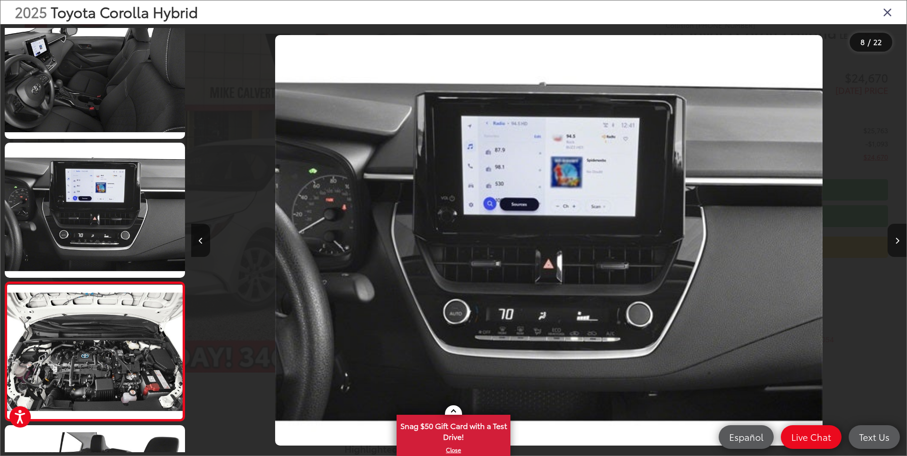
scroll to position [0, 0]
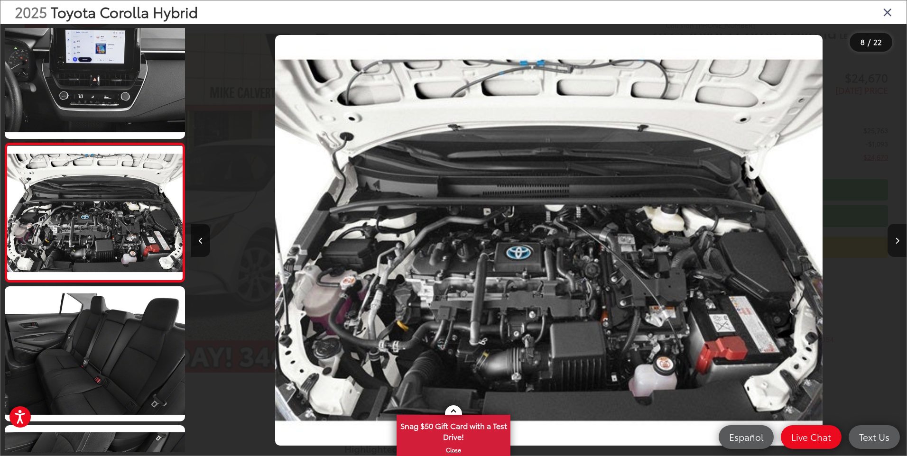
click at [897, 241] on icon "Next image" at bounding box center [897, 241] width 4 height 7
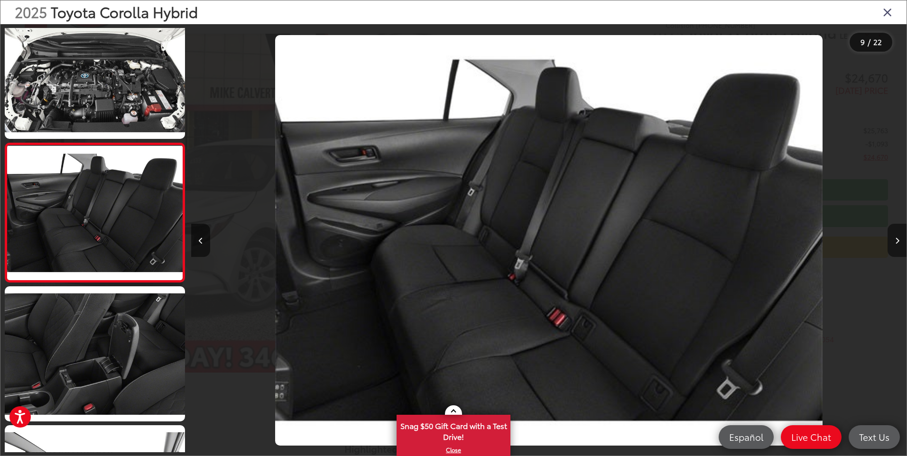
click at [897, 240] on icon "Next image" at bounding box center [897, 241] width 4 height 7
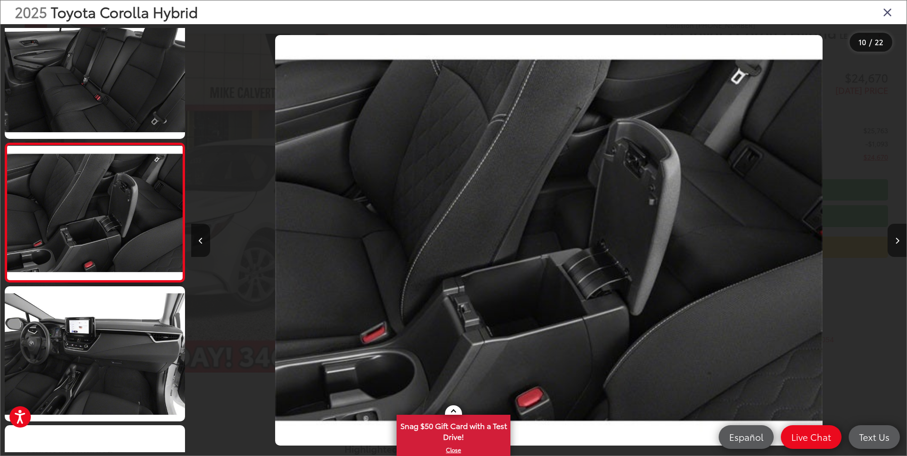
click at [897, 240] on icon "Next image" at bounding box center [897, 241] width 4 height 7
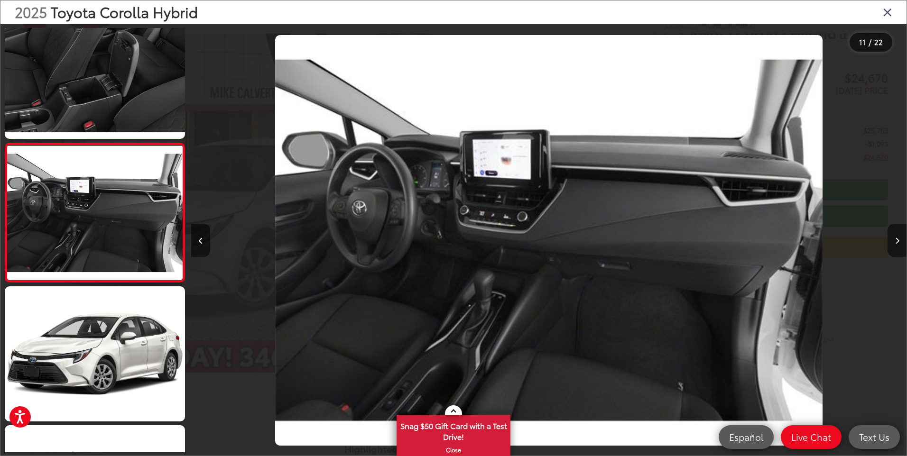
click at [882, 11] on div "2025 Toyota Corolla Hybrid" at bounding box center [453, 12] width 906 height 24
click at [887, 10] on icon "Close gallery" at bounding box center [887, 12] width 9 height 12
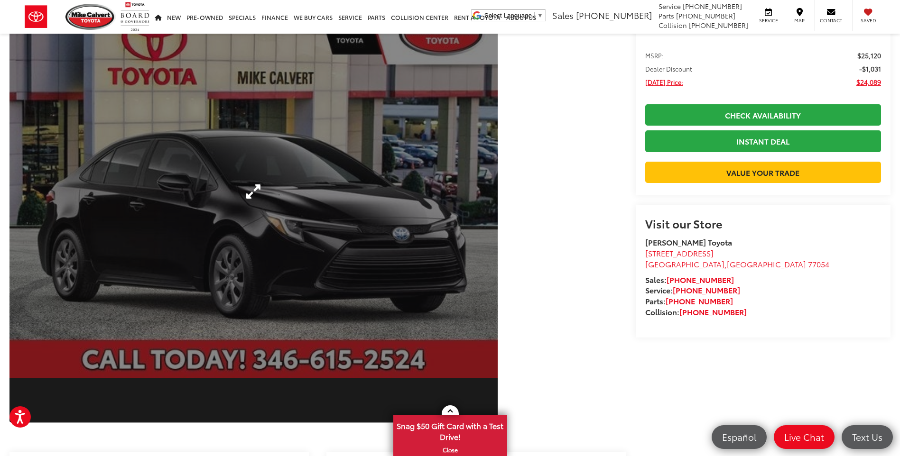
scroll to position [47, 0]
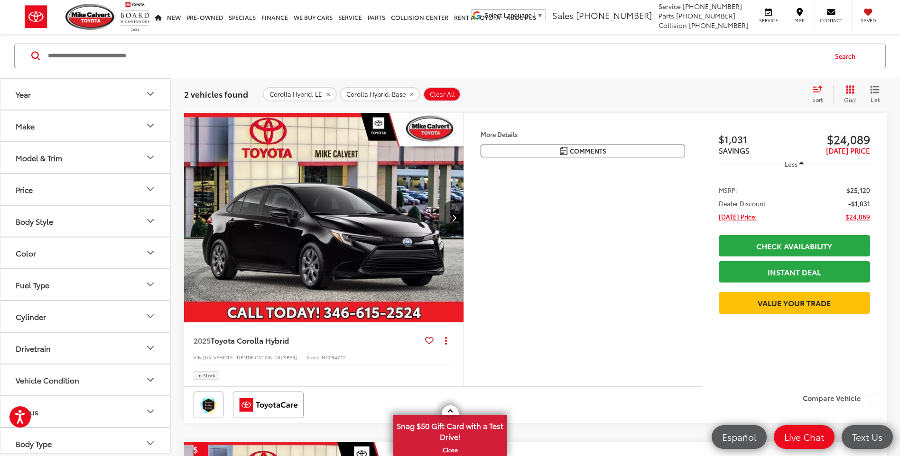
click at [157, 153] on button "Model & Trim" at bounding box center [85, 157] width 171 height 31
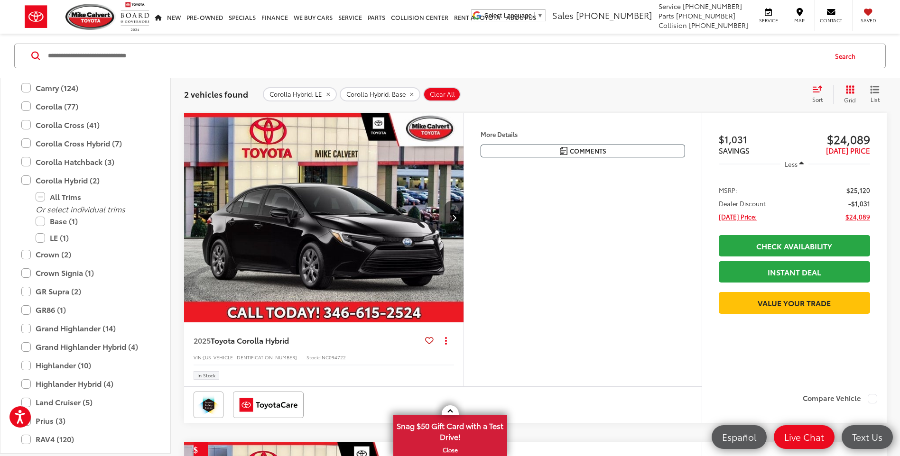
scroll to position [128, 0]
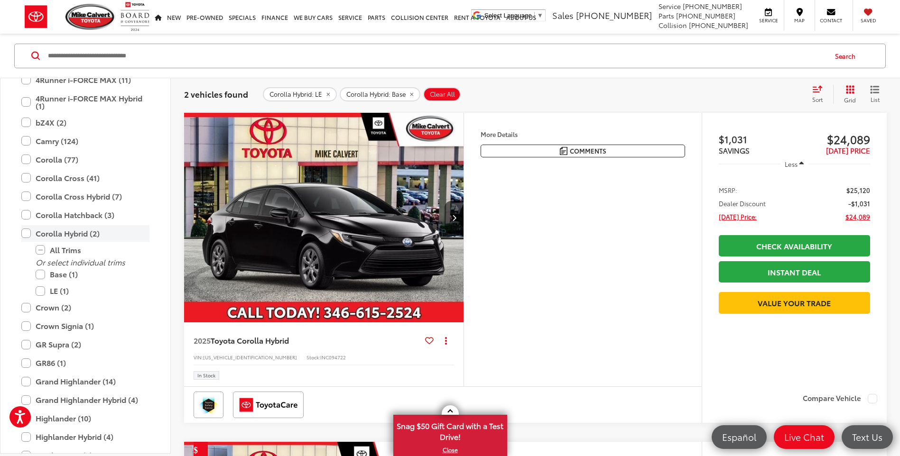
click at [27, 233] on label "Corolla Hybrid (2)" at bounding box center [85, 233] width 128 height 17
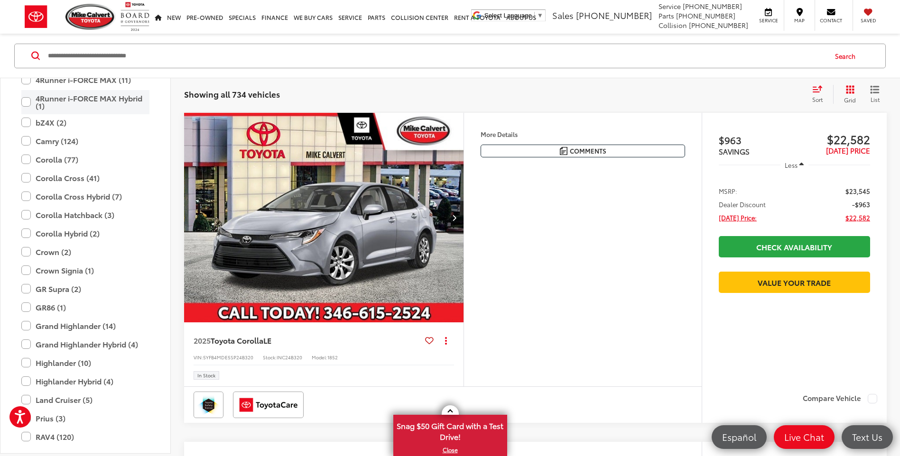
scroll to position [33, 0]
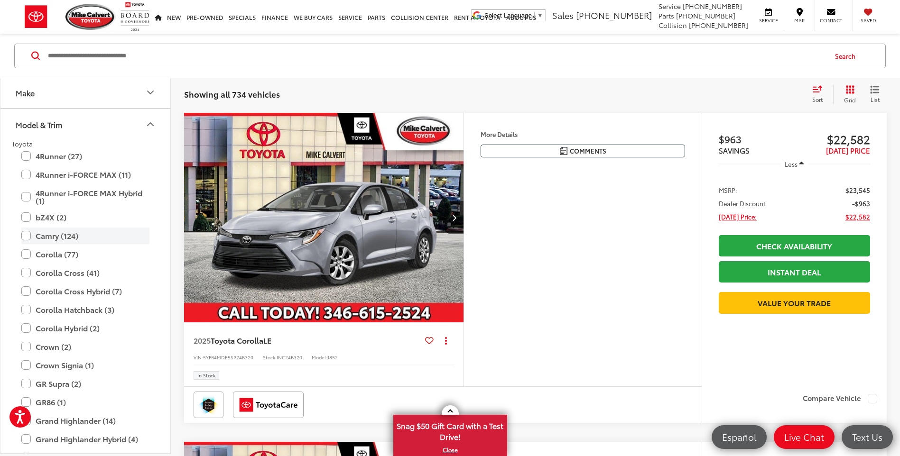
click at [26, 233] on label "Camry (124)" at bounding box center [85, 236] width 128 height 17
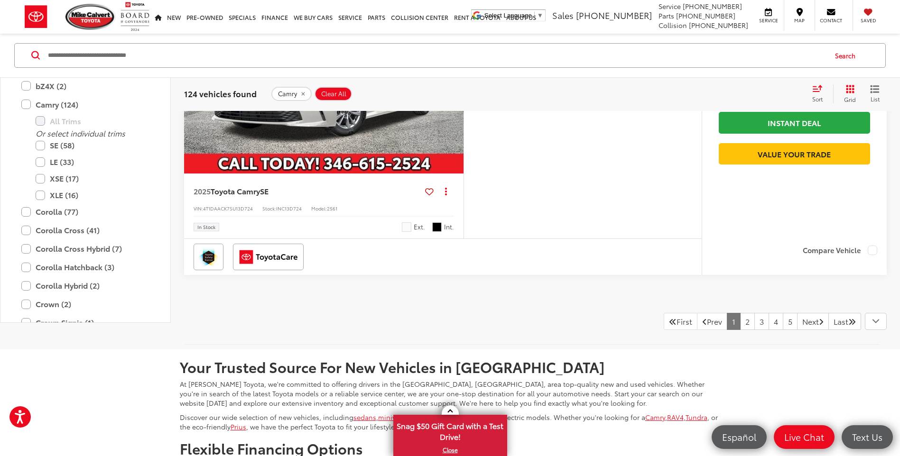
scroll to position [4088, 0]
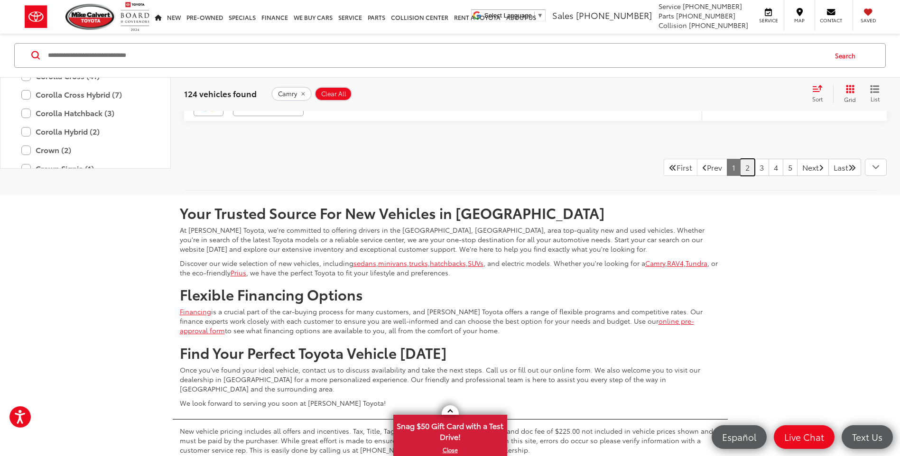
click at [740, 176] on link "2" at bounding box center [747, 167] width 15 height 17
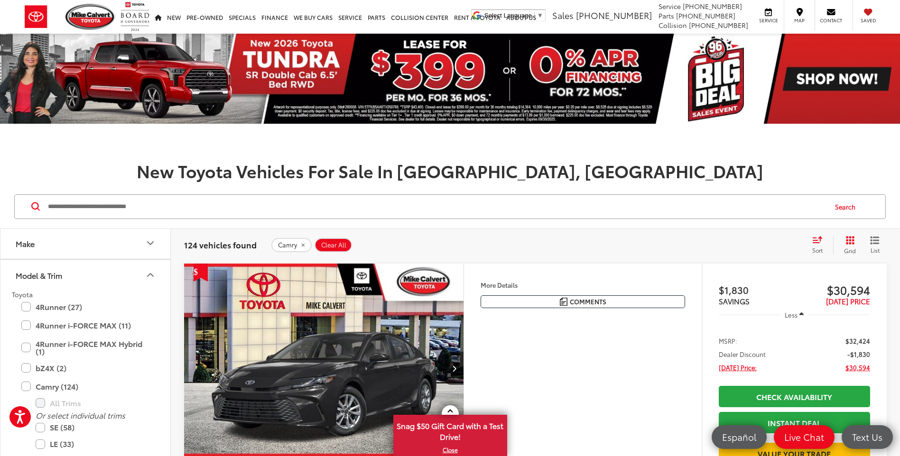
scroll to position [142, 0]
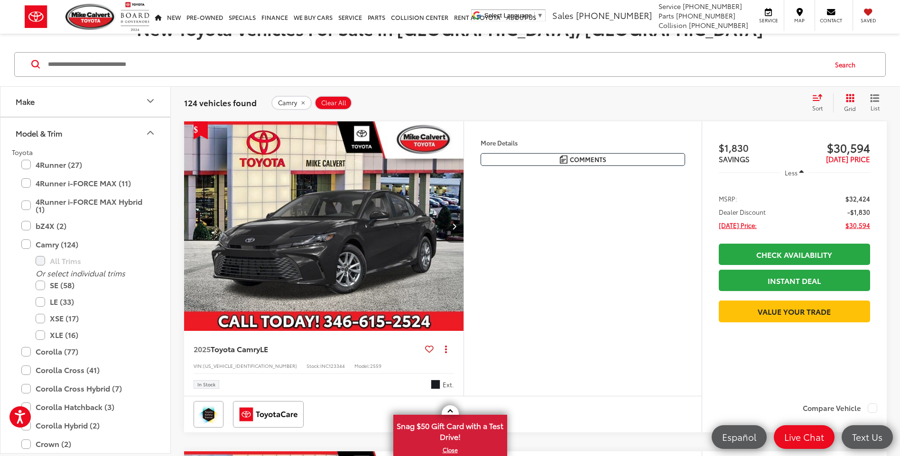
click at [454, 222] on button "Next image" at bounding box center [453, 226] width 19 height 33
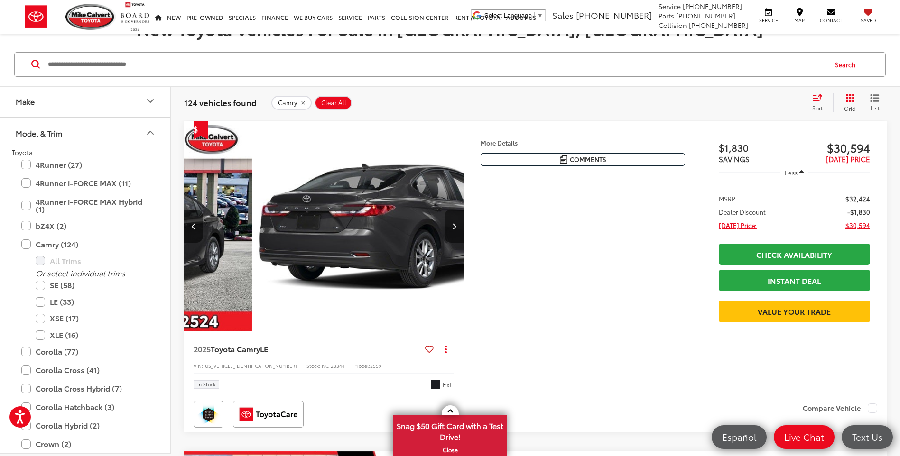
scroll to position [0, 281]
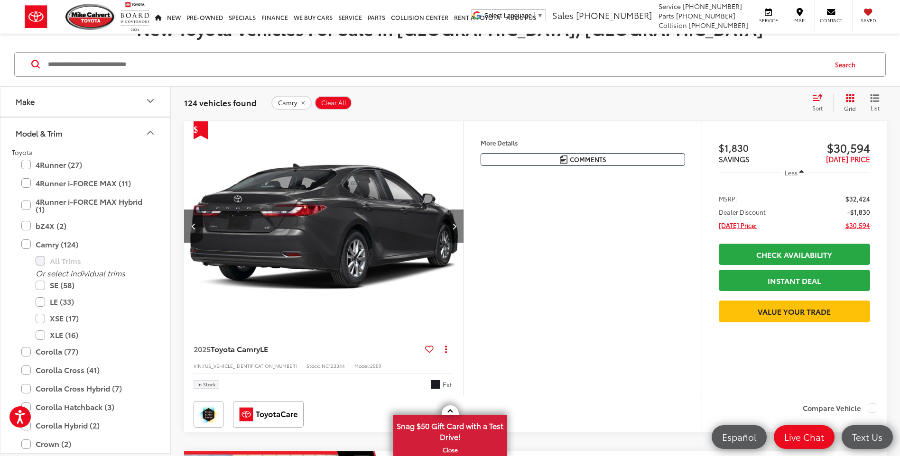
click at [454, 223] on button "Next image" at bounding box center [453, 226] width 19 height 33
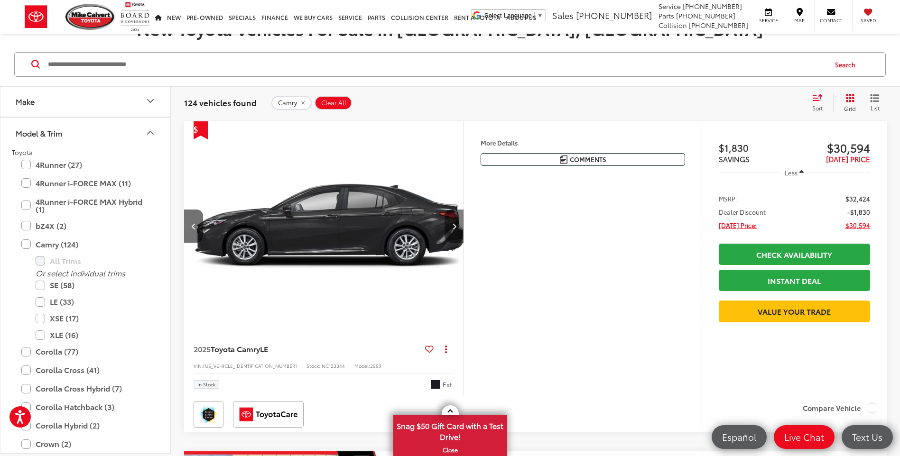
scroll to position [0, 562]
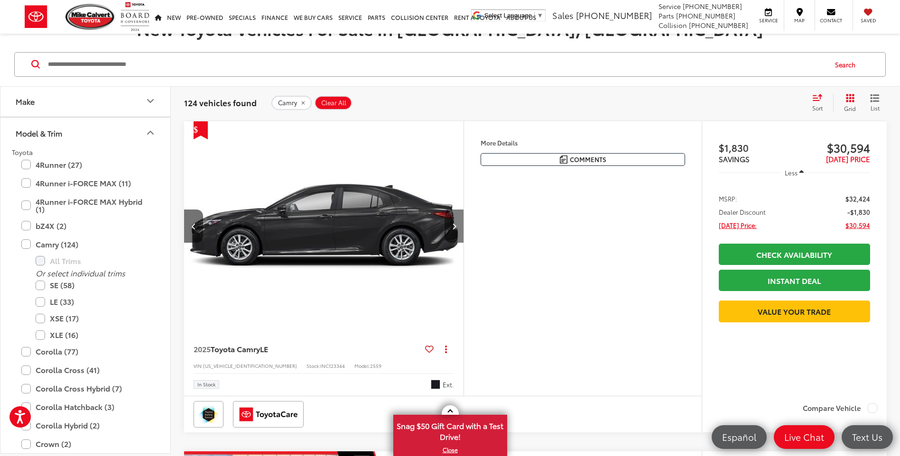
click at [459, 223] on button "Next image" at bounding box center [453, 226] width 19 height 33
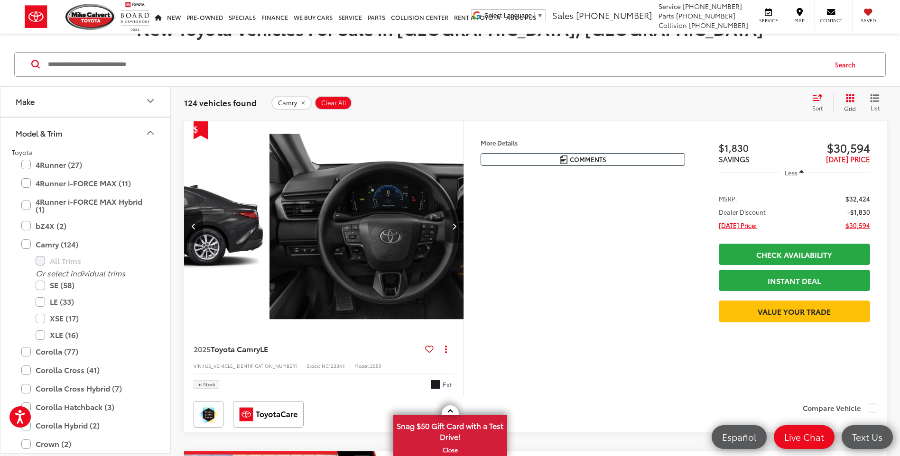
scroll to position [0, 842]
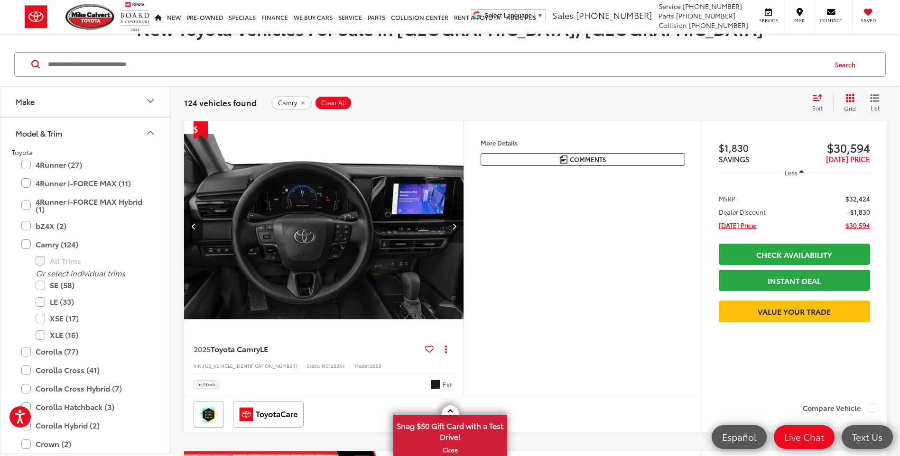
click at [458, 226] on button "Next image" at bounding box center [453, 226] width 19 height 33
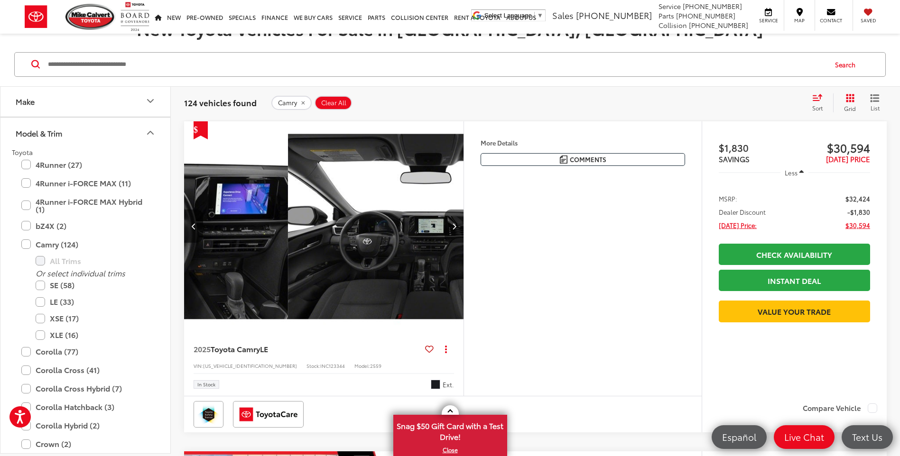
scroll to position [0, 1123]
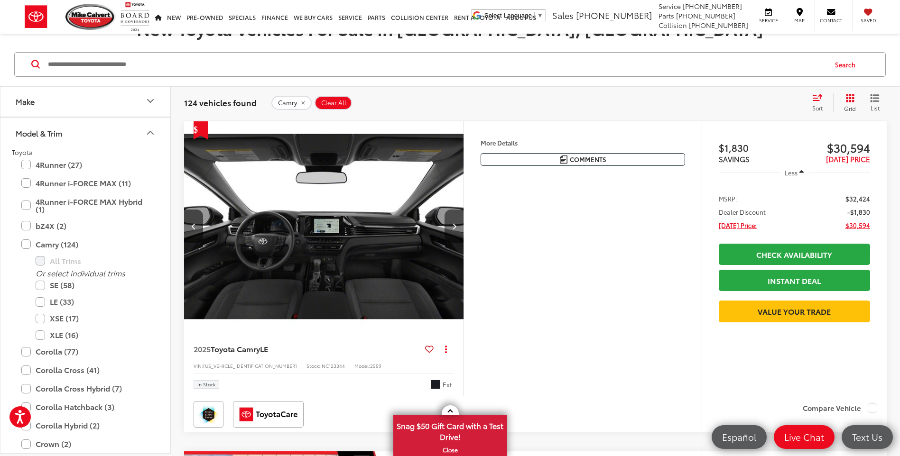
click at [455, 225] on icon "Next image" at bounding box center [454, 226] width 4 height 7
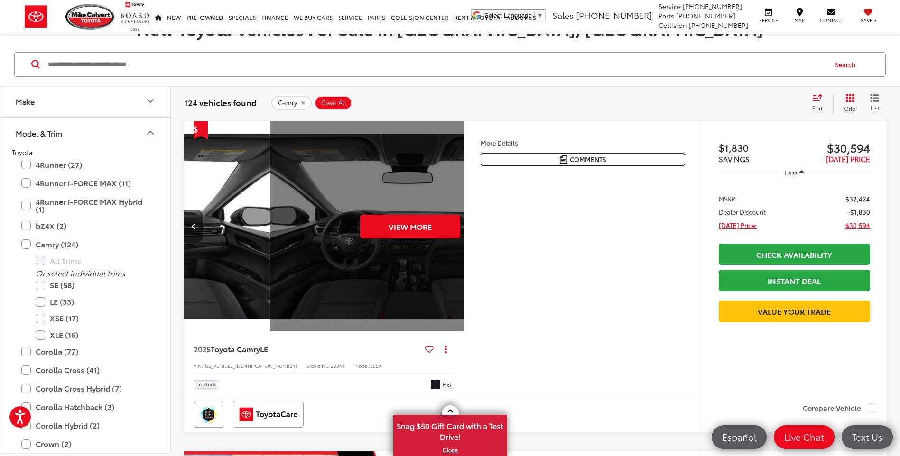
scroll to position [0, 1404]
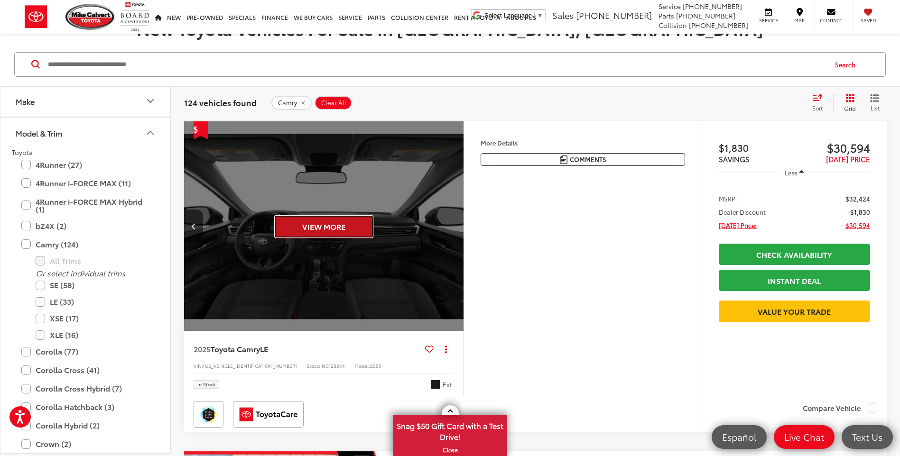
click at [332, 222] on button "View More" at bounding box center [324, 227] width 100 height 24
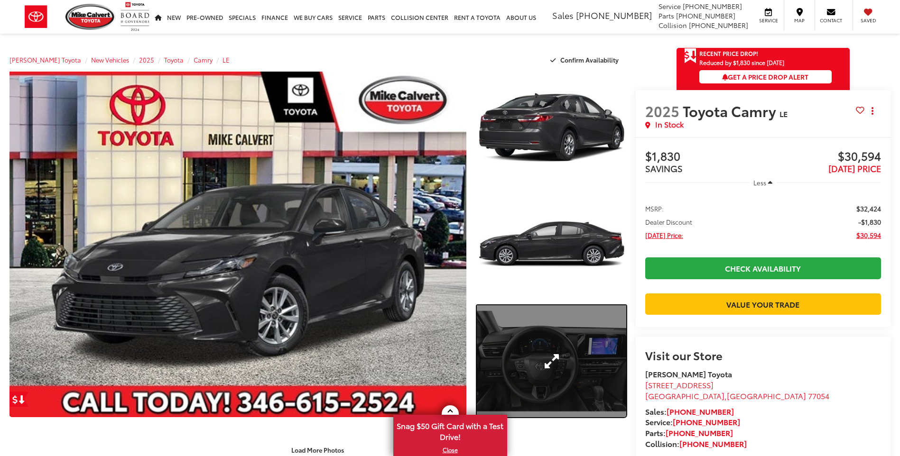
click at [564, 349] on link "Expand Photo 3" at bounding box center [551, 361] width 149 height 112
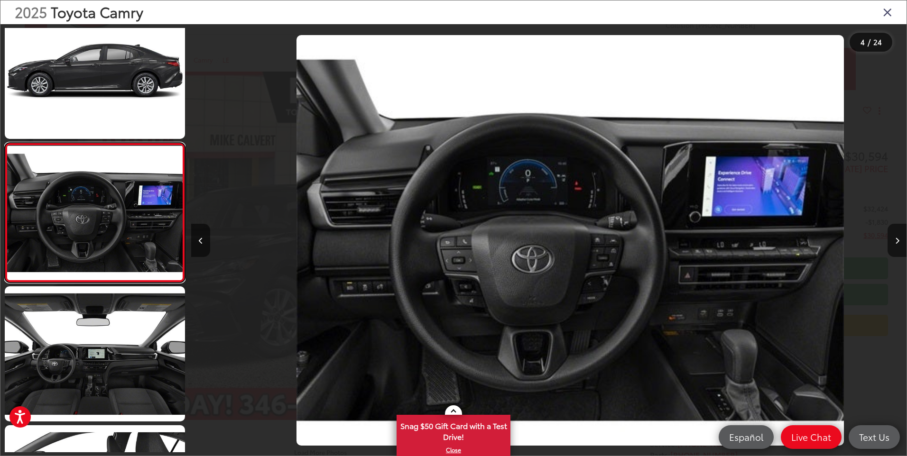
scroll to position [0, 2146]
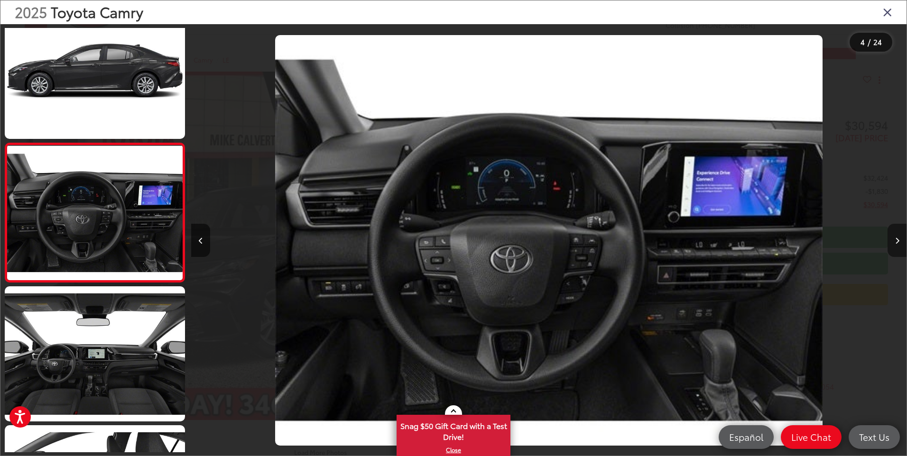
click at [898, 241] on icon "Next image" at bounding box center [897, 241] width 4 height 7
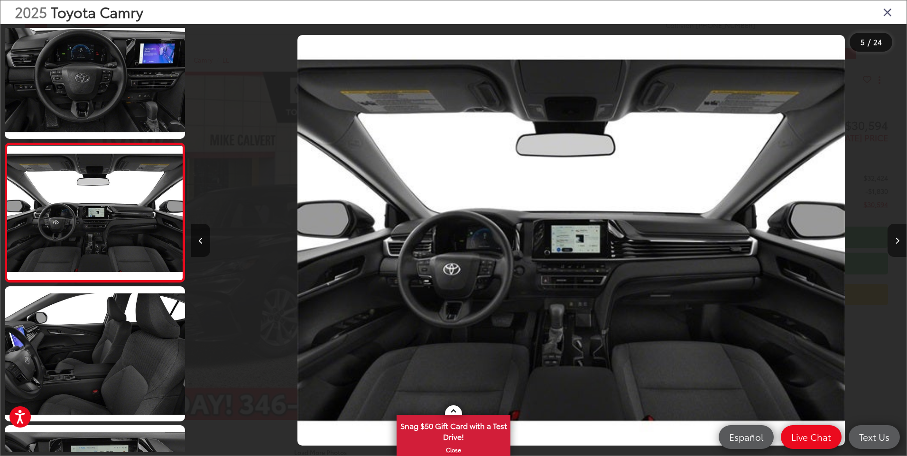
scroll to position [0, 2861]
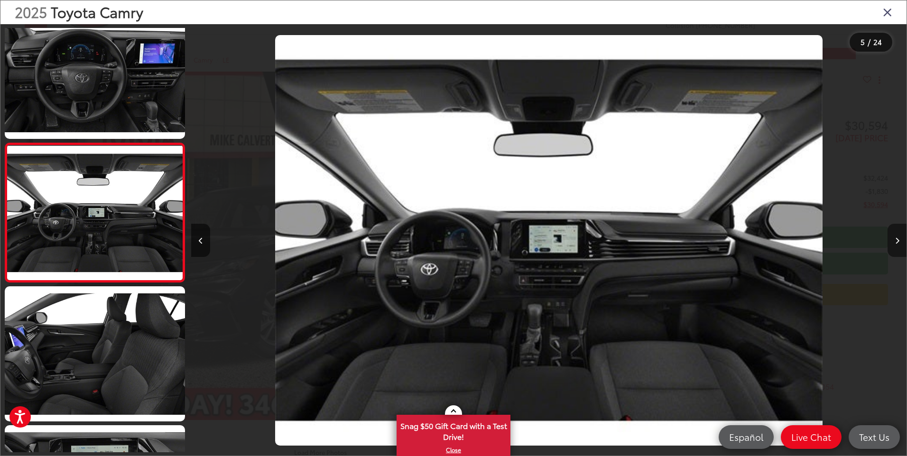
click at [898, 241] on icon "Next image" at bounding box center [897, 241] width 4 height 7
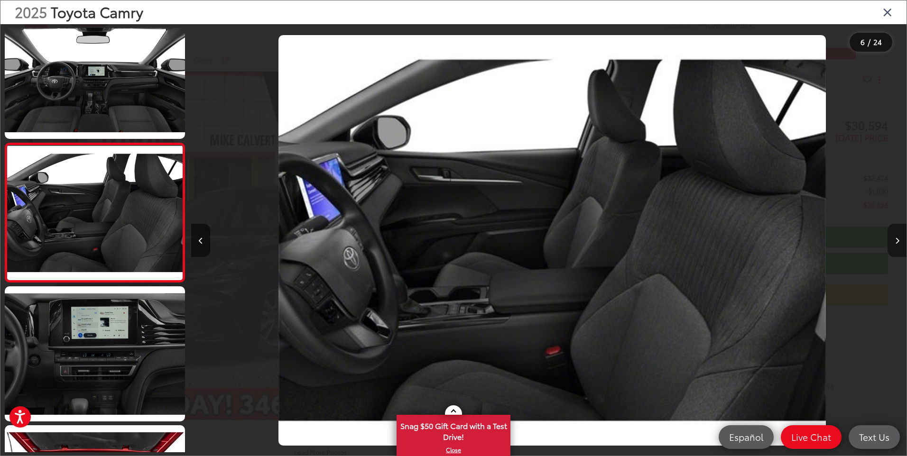
scroll to position [0, 3576]
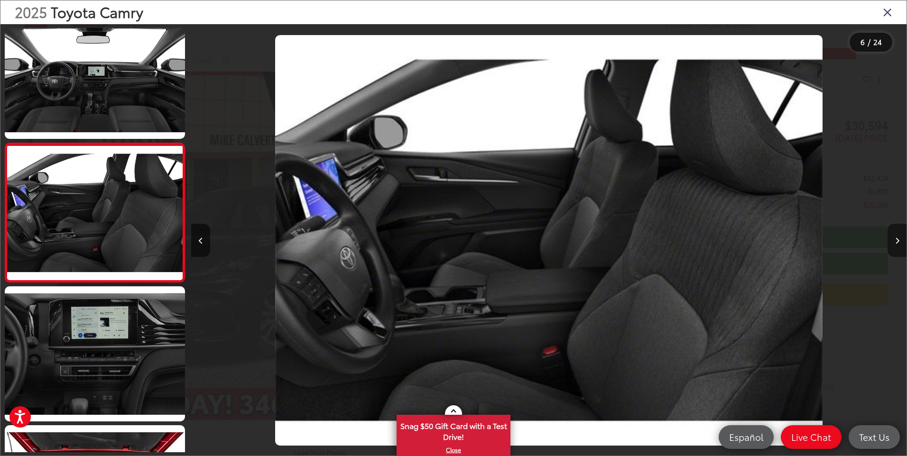
click at [898, 241] on icon "Next image" at bounding box center [897, 241] width 4 height 7
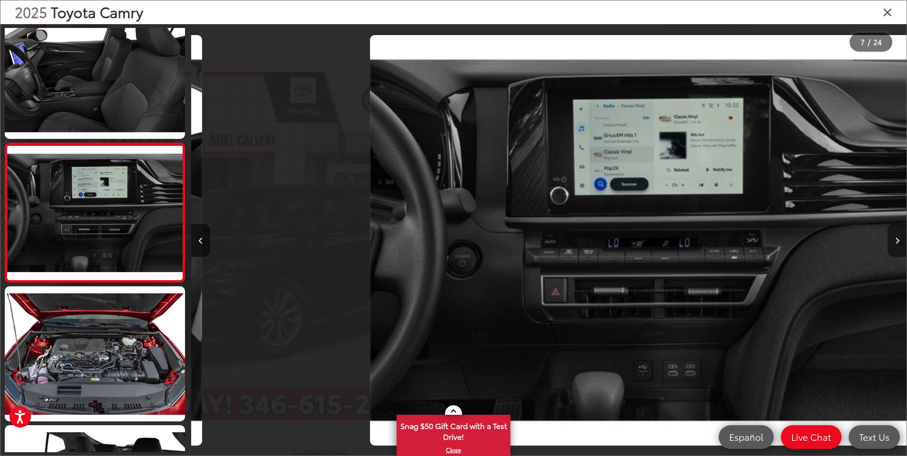
scroll to position [0, 4292]
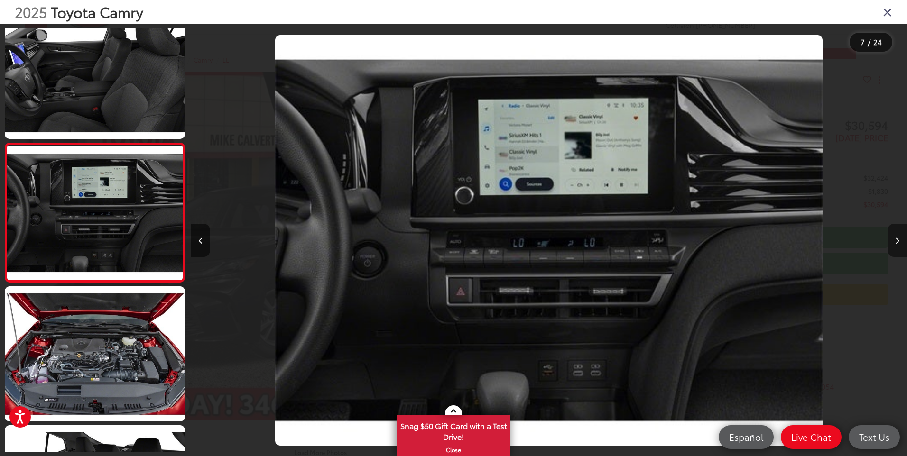
click at [898, 241] on icon "Next image" at bounding box center [897, 241] width 4 height 7
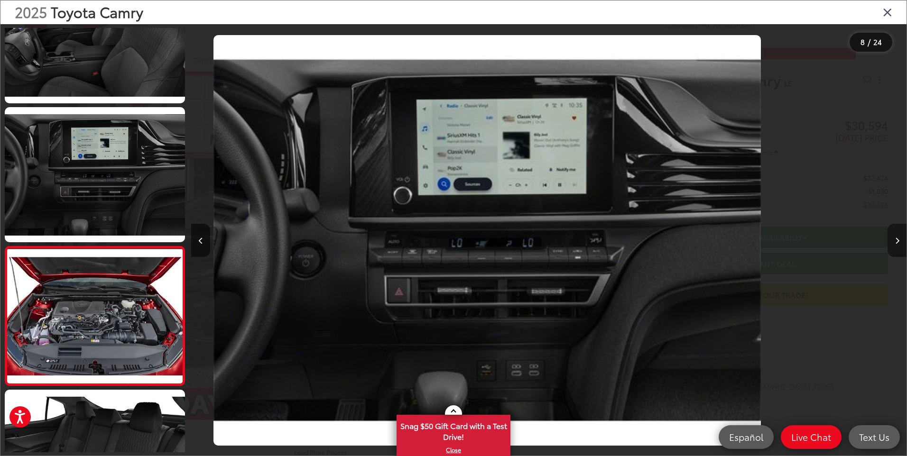
scroll to position [0, 0]
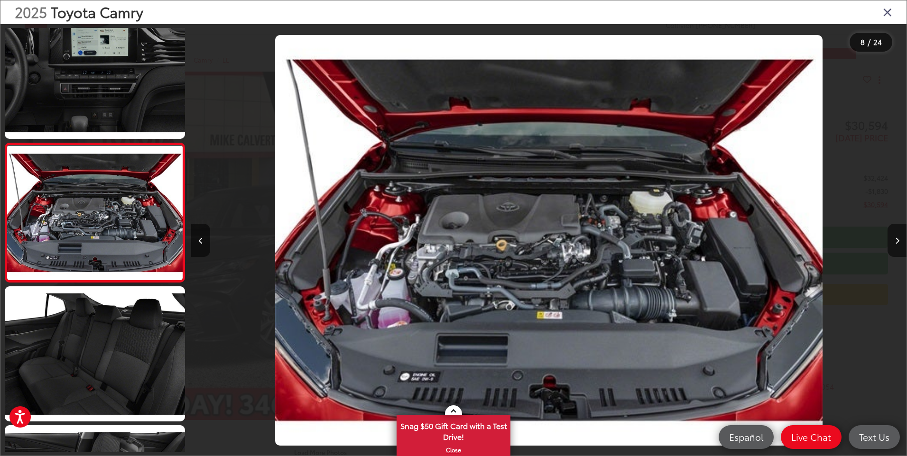
click at [732, 240] on div at bounding box center [817, 240] width 179 height 433
click at [898, 240] on icon "Next image" at bounding box center [897, 241] width 4 height 7
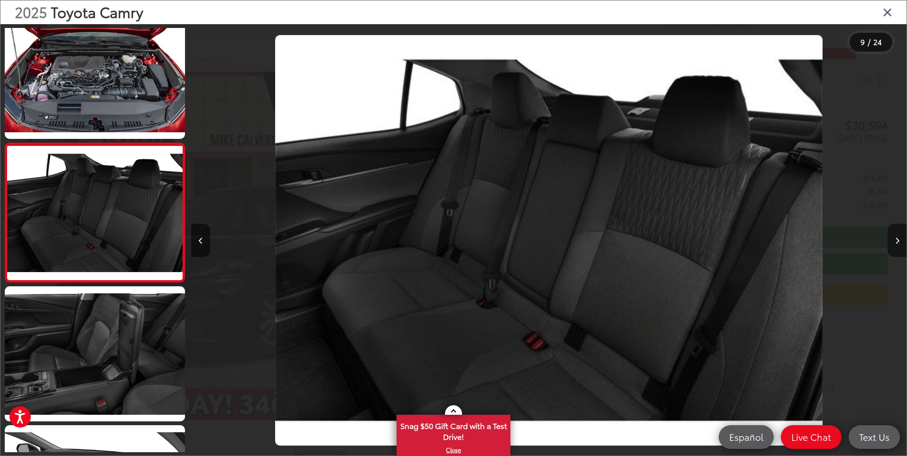
click at [898, 240] on icon "Next image" at bounding box center [897, 241] width 4 height 7
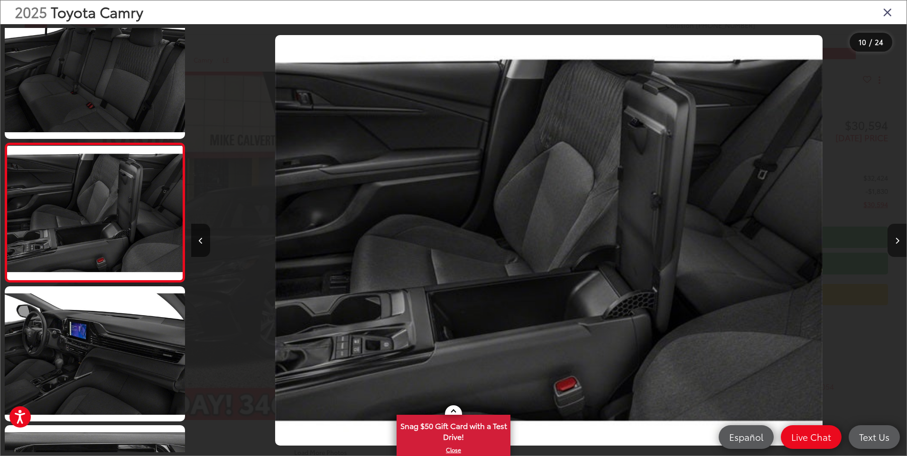
click at [898, 240] on icon "Next image" at bounding box center [897, 241] width 4 height 7
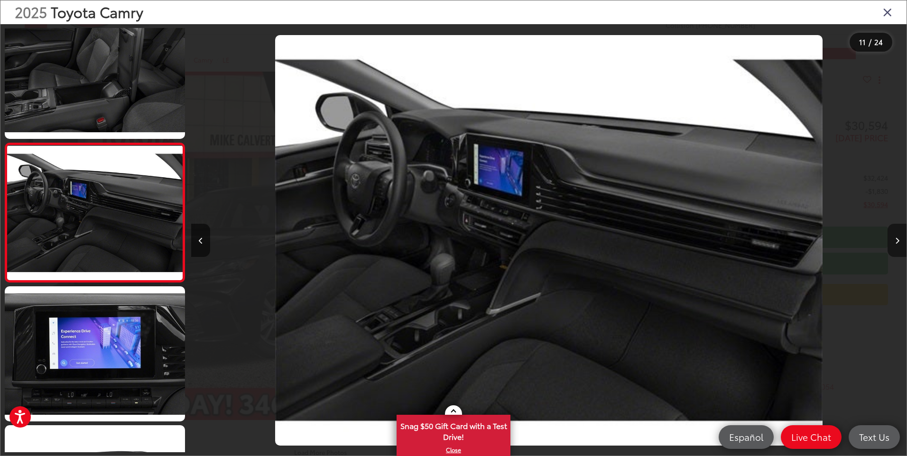
click at [898, 240] on icon "Next image" at bounding box center [897, 241] width 4 height 7
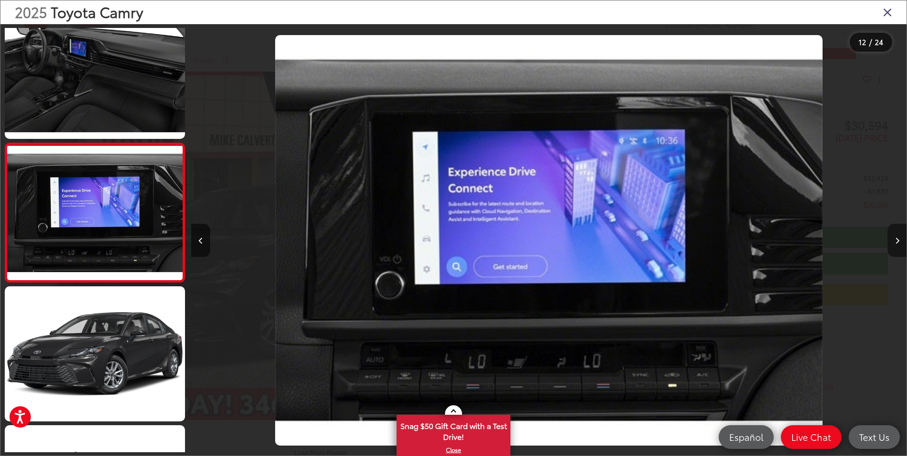
click at [898, 240] on icon "Next image" at bounding box center [897, 241] width 4 height 7
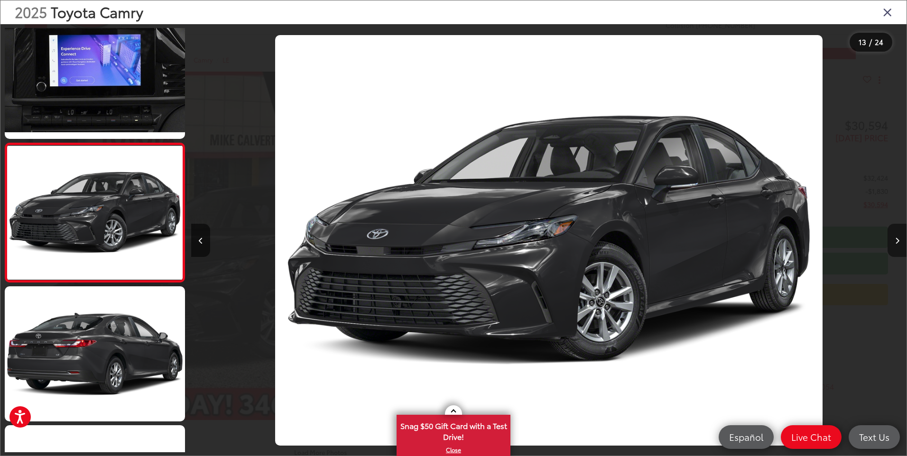
click at [895, 240] on icon "Next image" at bounding box center [897, 241] width 4 height 7
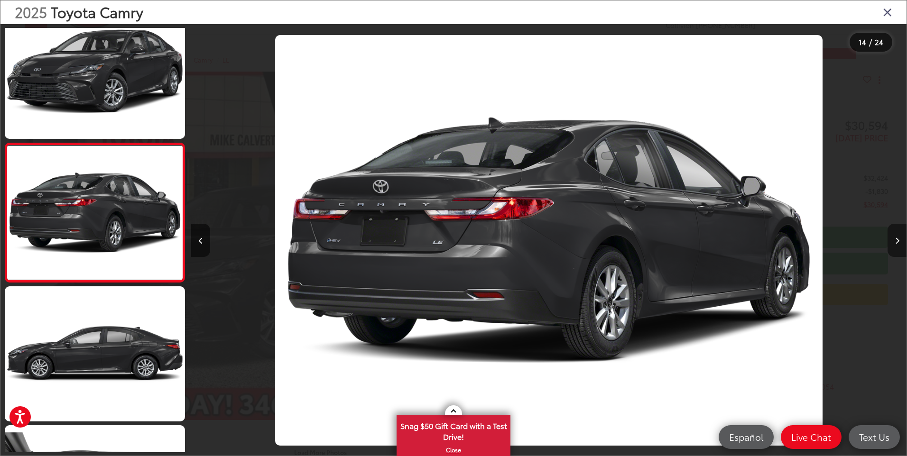
click at [895, 240] on icon "Next image" at bounding box center [897, 241] width 4 height 7
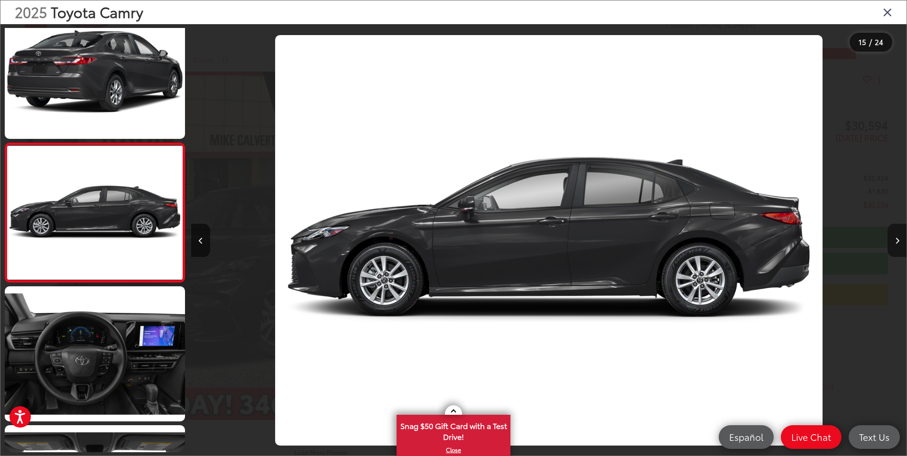
click at [895, 240] on icon "Next image" at bounding box center [897, 241] width 4 height 7
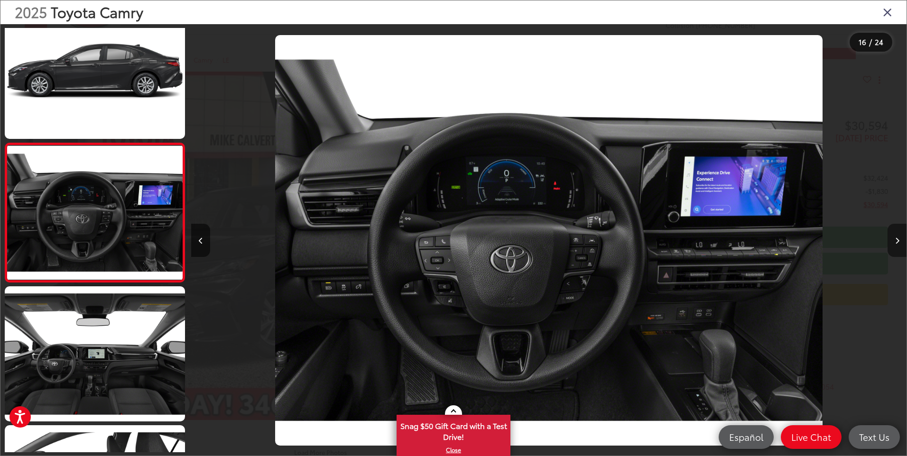
click at [895, 240] on icon "Next image" at bounding box center [897, 241] width 4 height 7
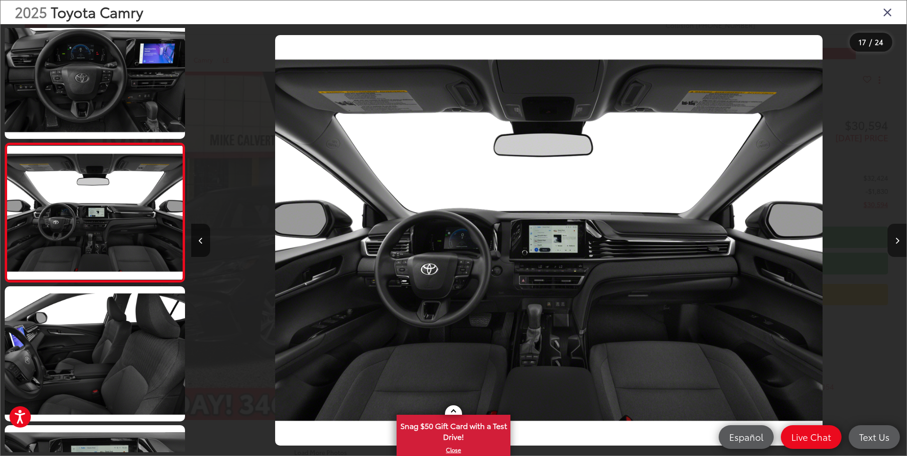
click at [895, 240] on icon "Next image" at bounding box center [897, 241] width 4 height 7
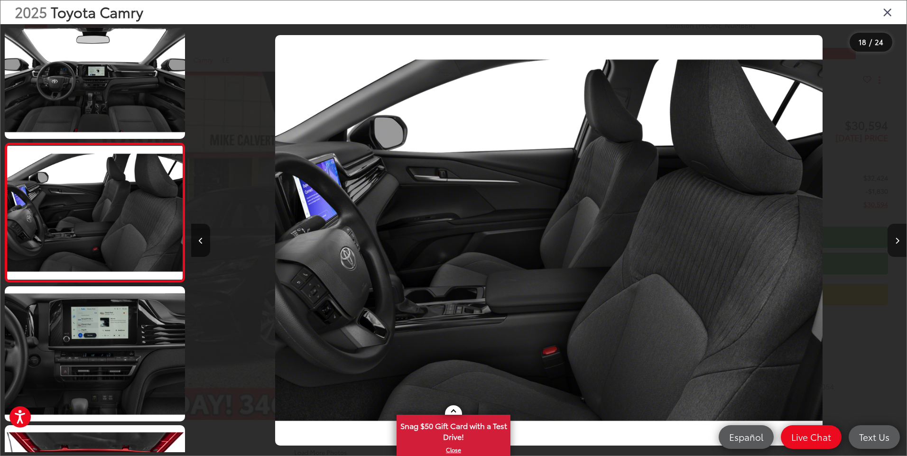
click at [895, 240] on icon "Next image" at bounding box center [897, 241] width 4 height 7
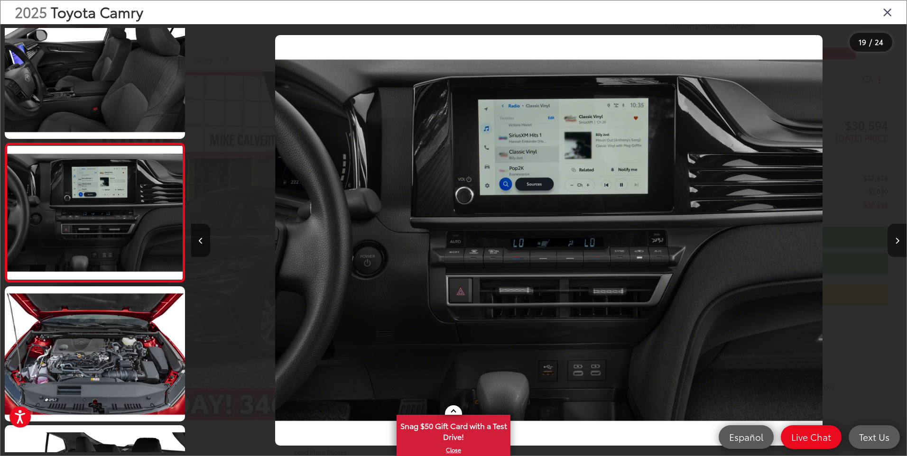
click at [895, 240] on icon "Next image" at bounding box center [897, 241] width 4 height 7
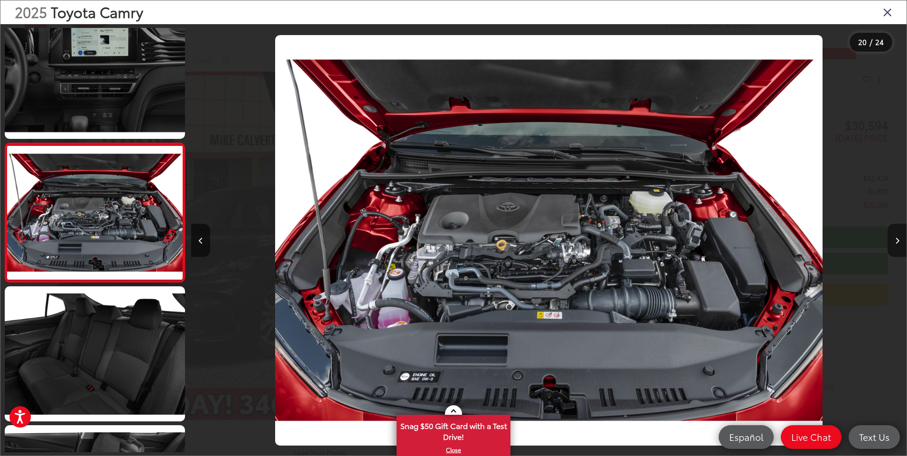
click at [895, 240] on icon "Next image" at bounding box center [897, 241] width 4 height 7
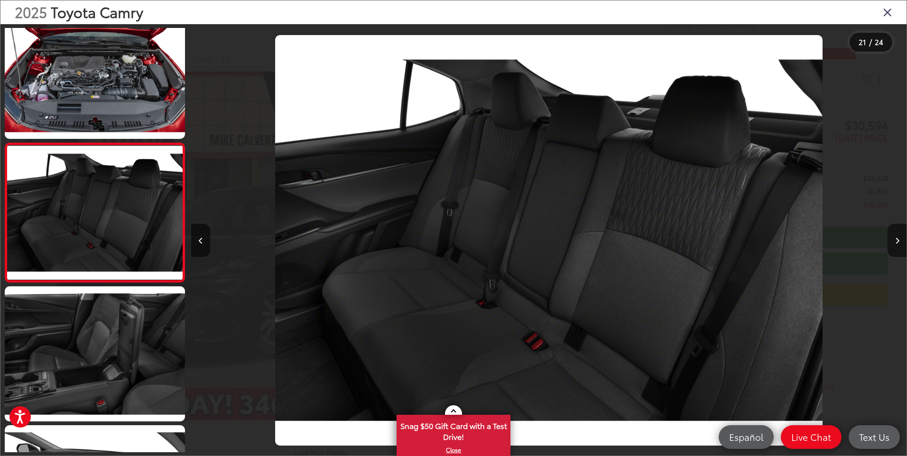
click at [889, 14] on icon "Close gallery" at bounding box center [887, 12] width 9 height 12
